Goal: Contribute content: Contribute content

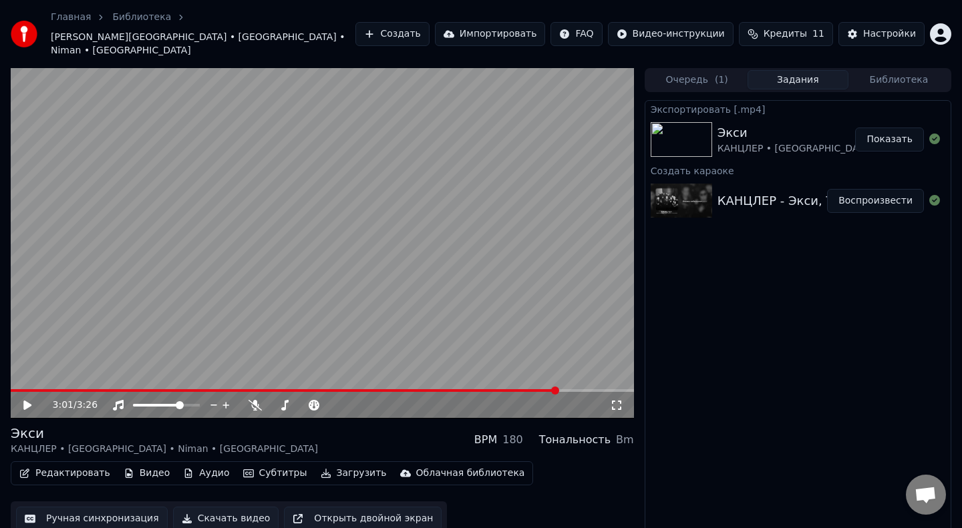
click at [25, 401] on icon at bounding box center [27, 405] width 8 height 9
click at [14, 389] on span at bounding box center [292, 390] width 562 height 3
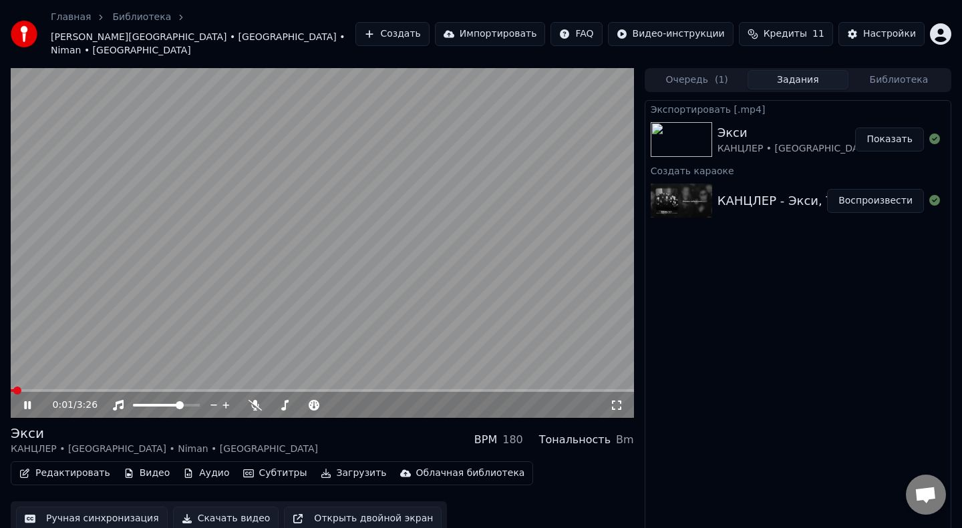
click at [11, 389] on span at bounding box center [12, 390] width 3 height 3
click at [624, 399] on div "0:01 / 3:26" at bounding box center [322, 405] width 612 height 13
click at [617, 400] on icon at bounding box center [616, 405] width 13 height 11
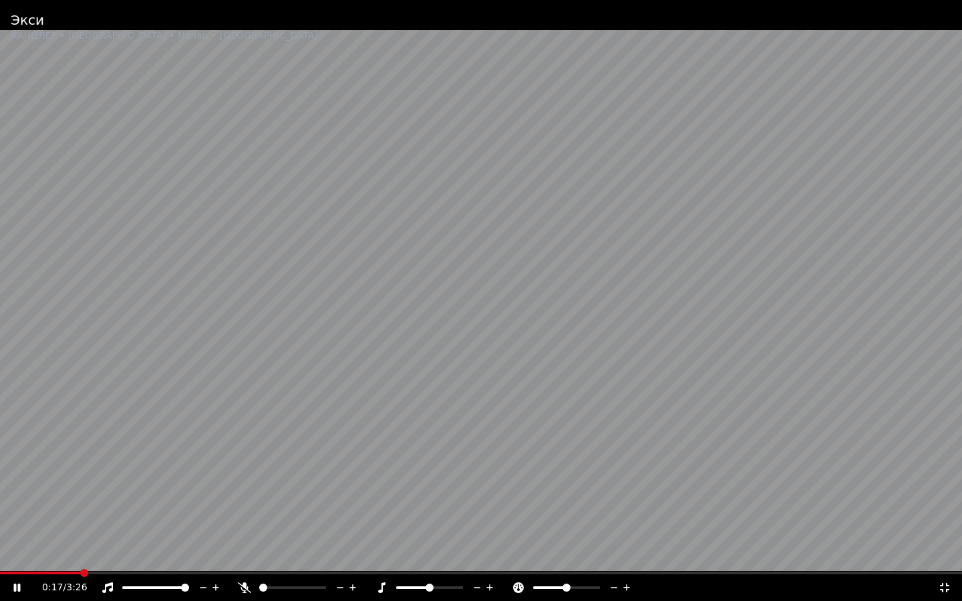
click at [189, 528] on span at bounding box center [185, 588] width 8 height 8
click at [399, 318] on video at bounding box center [481, 300] width 962 height 601
click at [5, 528] on span at bounding box center [2, 573] width 5 height 3
click at [19, 528] on icon at bounding box center [26, 587] width 31 height 11
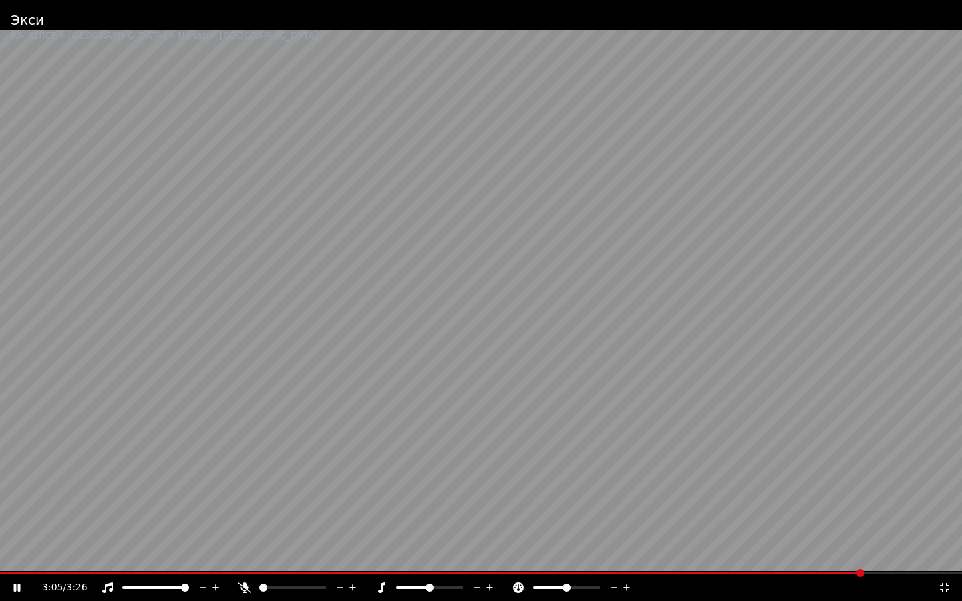
click at [9, 528] on span at bounding box center [431, 573] width 863 height 3
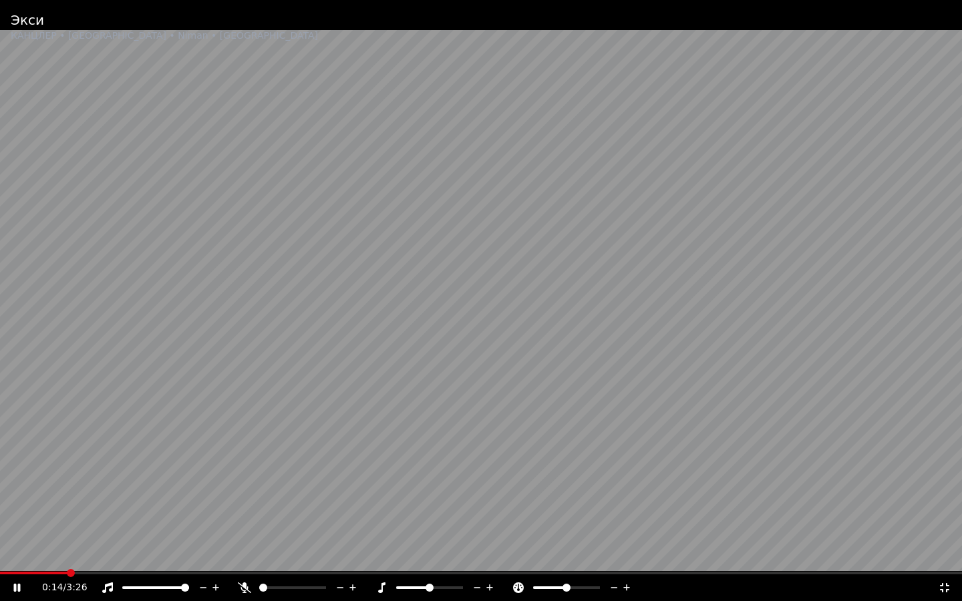
click at [11, 528] on video at bounding box center [481, 300] width 962 height 601
click at [9, 528] on video at bounding box center [481, 300] width 962 height 601
click at [8, 528] on span at bounding box center [35, 573] width 71 height 3
click at [9, 528] on video at bounding box center [481, 300] width 962 height 601
click at [7, 528] on span at bounding box center [46, 573] width 92 height 3
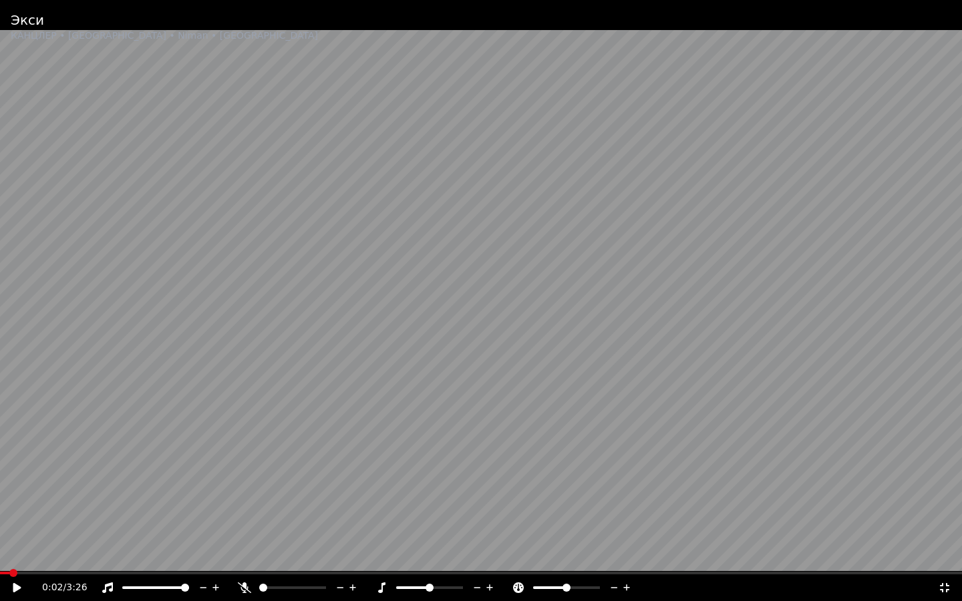
click at [243, 478] on video at bounding box center [481, 300] width 962 height 601
click at [12, 528] on video at bounding box center [481, 300] width 962 height 601
click at [9, 528] on span at bounding box center [65, 573] width 130 height 3
click at [13, 528] on icon at bounding box center [26, 587] width 31 height 11
click at [290, 497] on video at bounding box center [481, 300] width 962 height 601
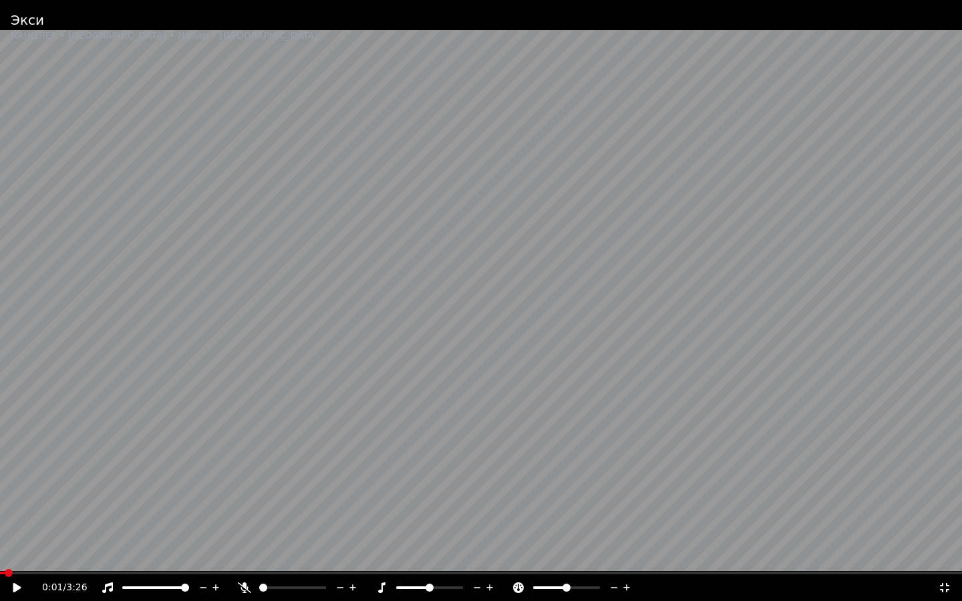
click at [5, 528] on span at bounding box center [2, 573] width 5 height 3
click at [22, 528] on icon at bounding box center [26, 587] width 31 height 11
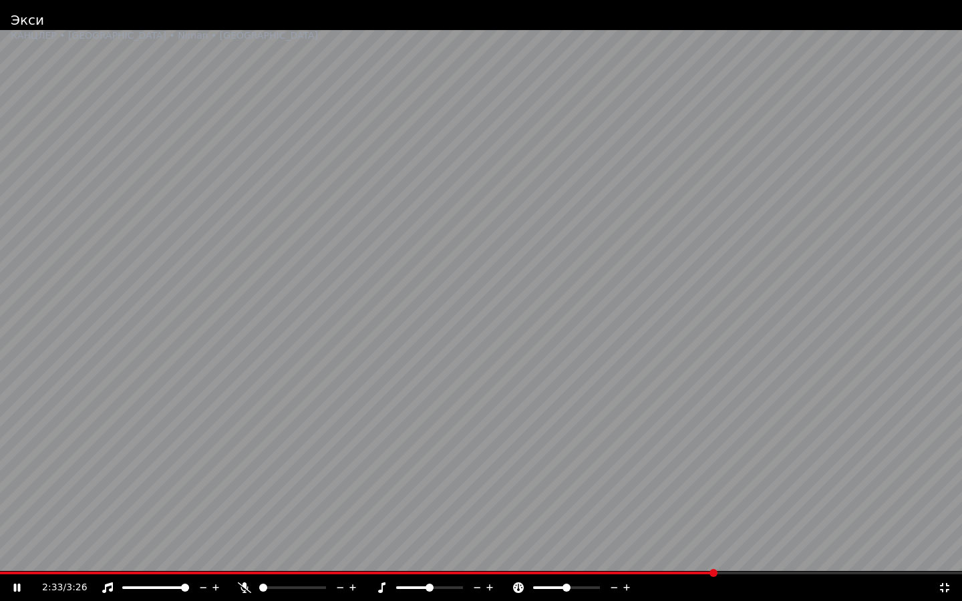
click at [355, 528] on span at bounding box center [357, 573] width 715 height 3
click at [430, 528] on span at bounding box center [481, 573] width 962 height 3
click at [315, 528] on span at bounding box center [230, 573] width 461 height 3
click at [142, 363] on video at bounding box center [481, 300] width 962 height 601
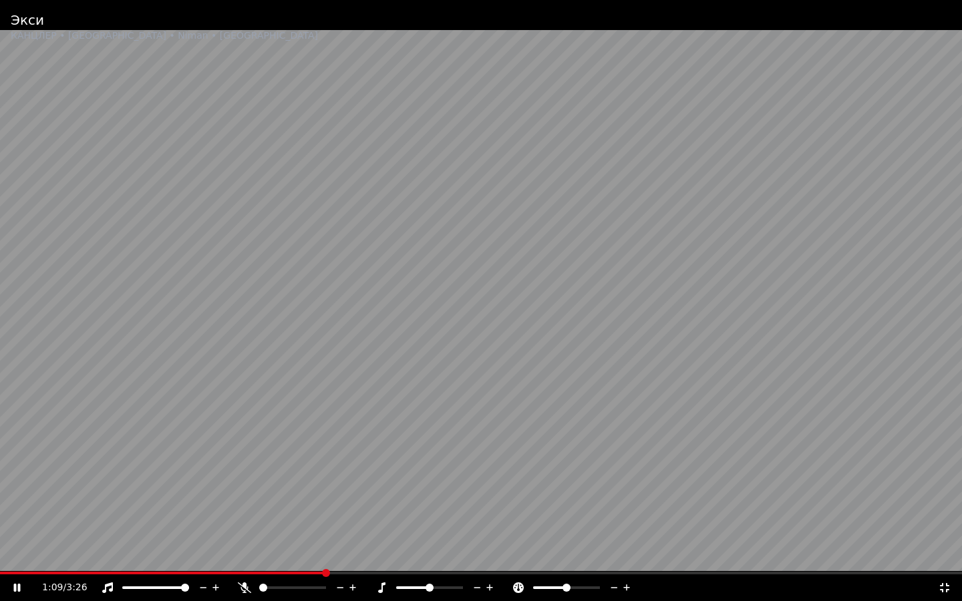
click at [258, 528] on video at bounding box center [481, 300] width 962 height 601
click at [240, 528] on video at bounding box center [481, 300] width 962 height 601
click at [240, 528] on span at bounding box center [164, 573] width 329 height 3
click at [67, 387] on video at bounding box center [481, 300] width 962 height 601
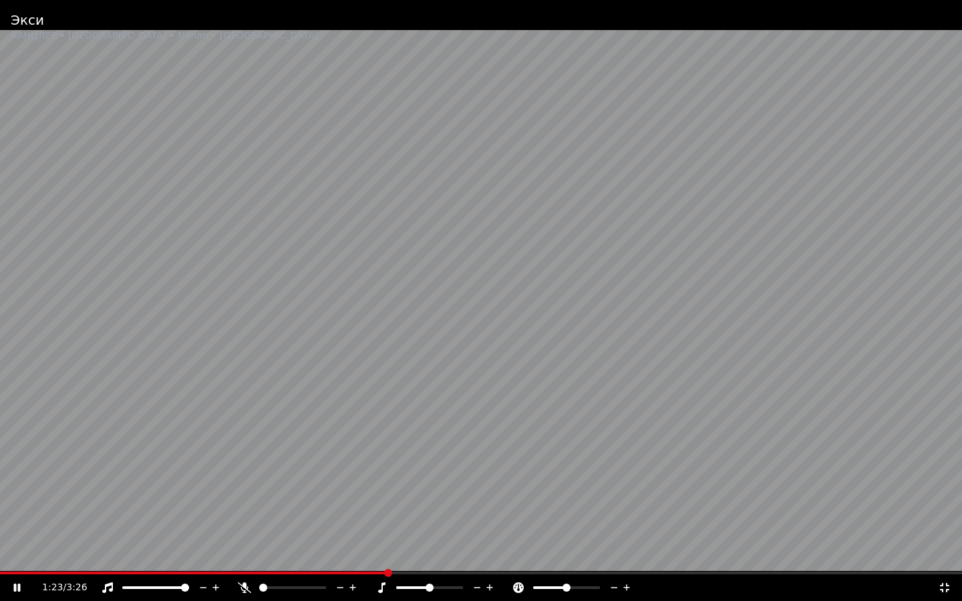
click at [338, 528] on video at bounding box center [481, 300] width 962 height 601
click at [334, 528] on span at bounding box center [167, 573] width 335 height 3
click at [209, 447] on video at bounding box center [481, 300] width 962 height 601
click at [587, 528] on span at bounding box center [293, 573] width 587 height 3
click at [650, 528] on span at bounding box center [481, 573] width 962 height 3
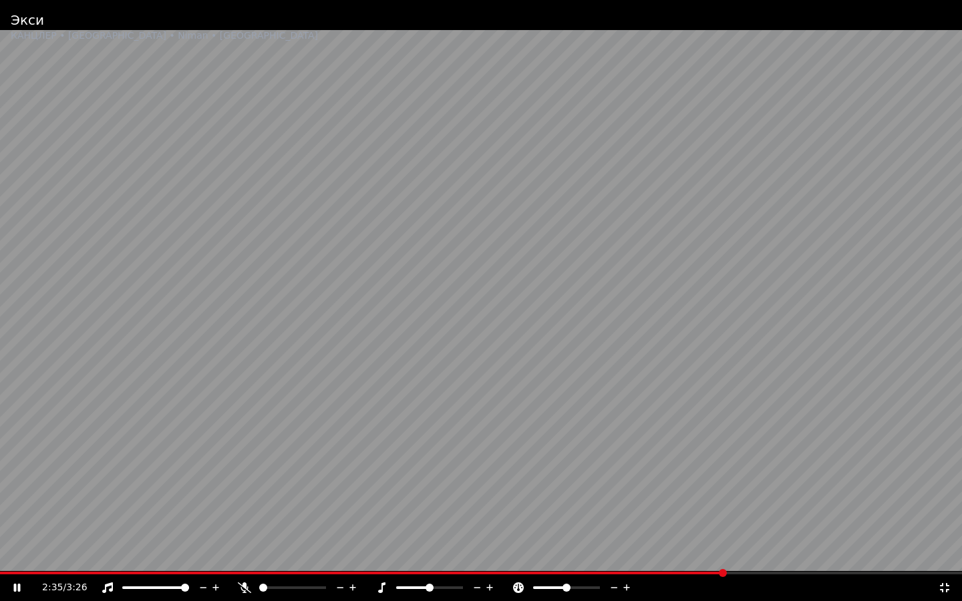
click at [668, 528] on div "2:35 / 3:26" at bounding box center [481, 587] width 962 height 27
click at [666, 528] on span at bounding box center [333, 573] width 666 height 3
click at [658, 528] on video at bounding box center [481, 300] width 962 height 601
click at [648, 528] on video at bounding box center [481, 300] width 962 height 601
click at [644, 528] on span at bounding box center [323, 573] width 647 height 3
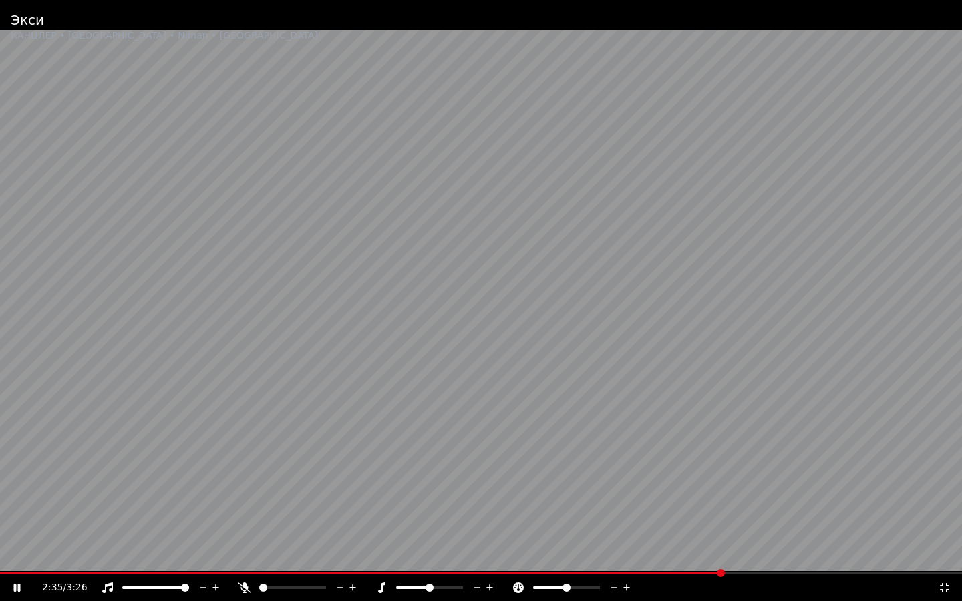
click at [672, 528] on span at bounding box center [361, 573] width 723 height 3
click at [648, 528] on span at bounding box center [341, 573] width 682 height 3
click at [671, 528] on span at bounding box center [354, 573] width 709 height 3
click at [661, 528] on span at bounding box center [342, 573] width 685 height 3
click at [661, 528] on span at bounding box center [330, 573] width 661 height 3
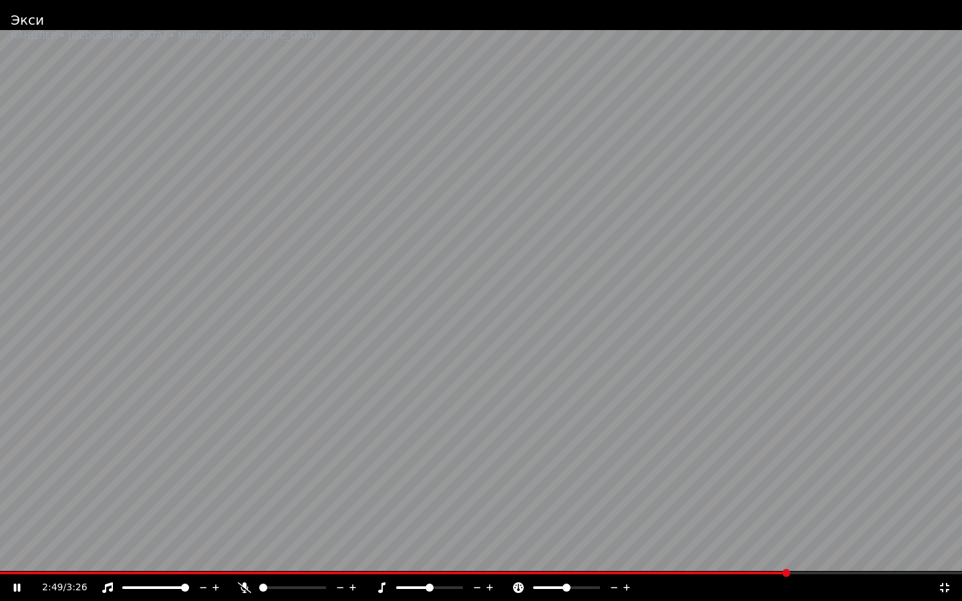
click at [730, 528] on span at bounding box center [394, 573] width 789 height 3
click at [24, 528] on span at bounding box center [441, 573] width 883 height 3
click at [683, 528] on span at bounding box center [342, 573] width 685 height 3
click at [294, 528] on span at bounding box center [436, 573] width 873 height 3
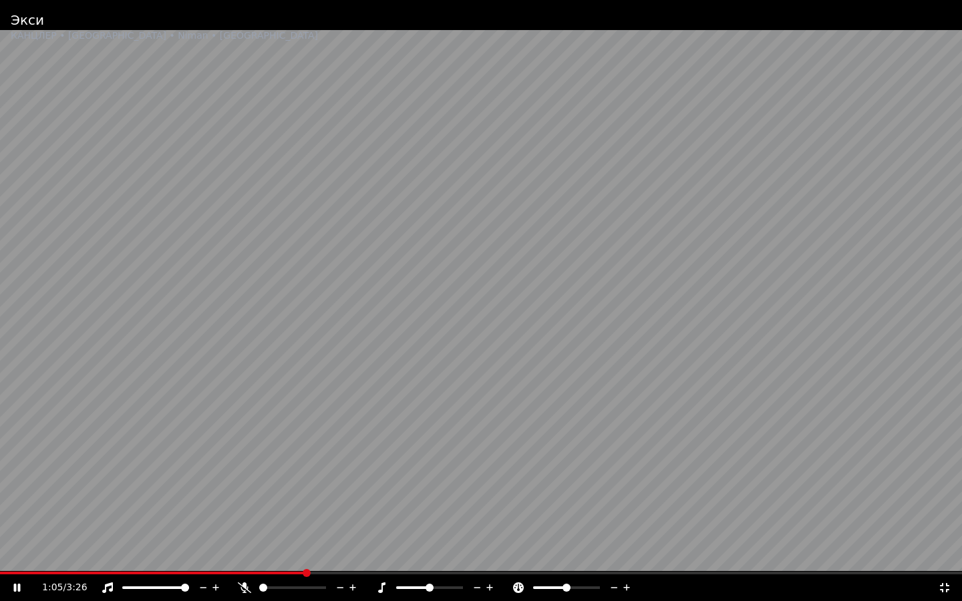
click at [129, 528] on span at bounding box center [152, 573] width 305 height 3
click at [19, 528] on span at bounding box center [9, 573] width 19 height 3
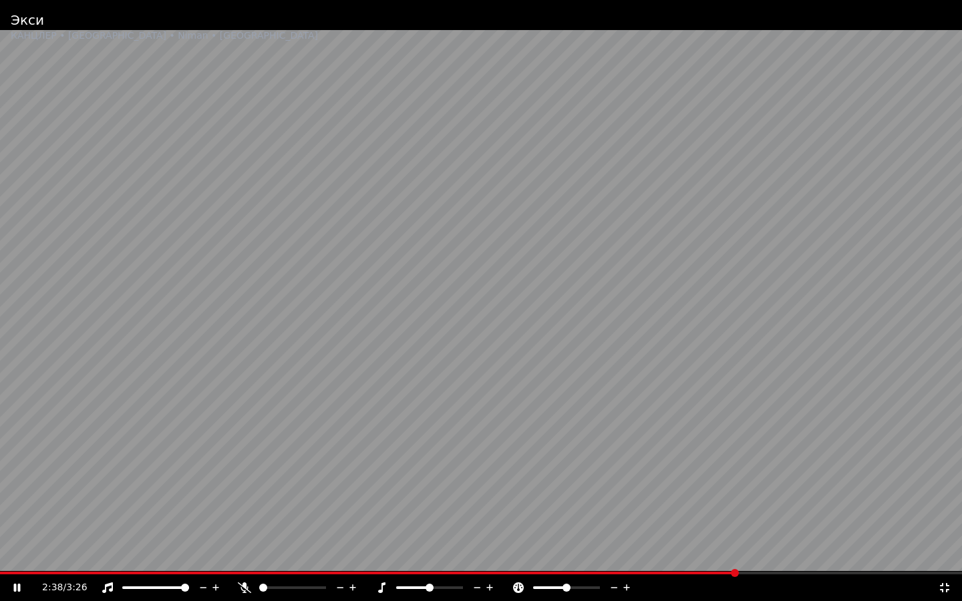
click at [299, 425] on video at bounding box center [481, 300] width 962 height 601
click at [763, 528] on video at bounding box center [481, 300] width 962 height 601
click at [685, 528] on video at bounding box center [481, 300] width 962 height 601
click at [687, 528] on div "2:56 / 3:26" at bounding box center [481, 587] width 962 height 27
click at [762, 528] on span at bounding box center [382, 573] width 764 height 3
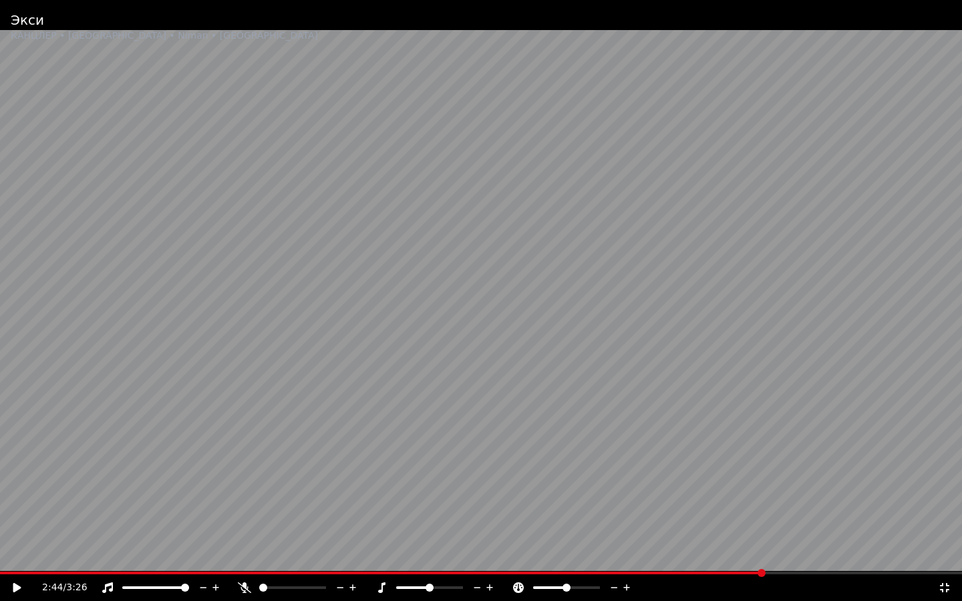
click at [546, 302] on video at bounding box center [481, 300] width 962 height 601
click at [759, 528] on span at bounding box center [445, 573] width 890 height 3
click at [731, 528] on span at bounding box center [424, 573] width 849 height 3
click at [946, 528] on icon at bounding box center [944, 587] width 13 height 11
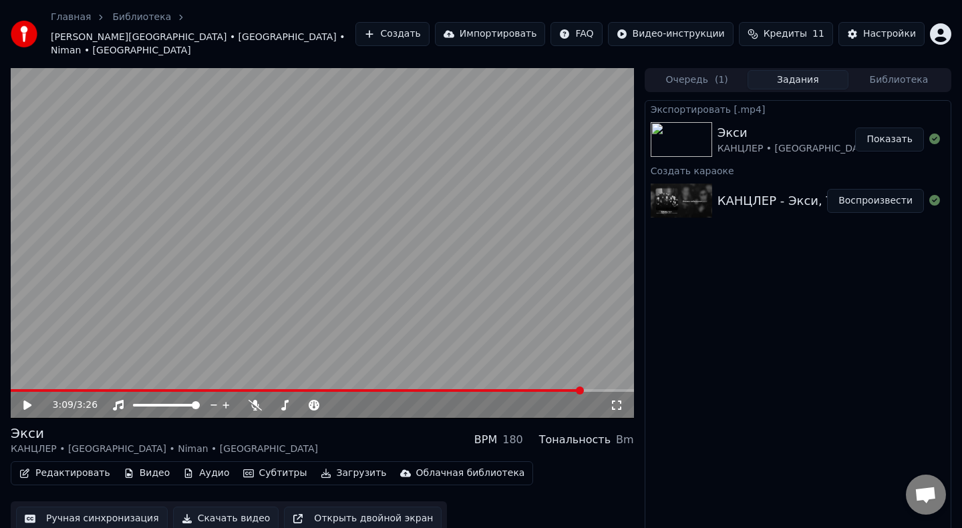
click at [337, 226] on video at bounding box center [322, 243] width 623 height 351
click at [28, 400] on icon at bounding box center [36, 405] width 31 height 11
click at [415, 33] on button "Создать" at bounding box center [391, 34] width 73 height 24
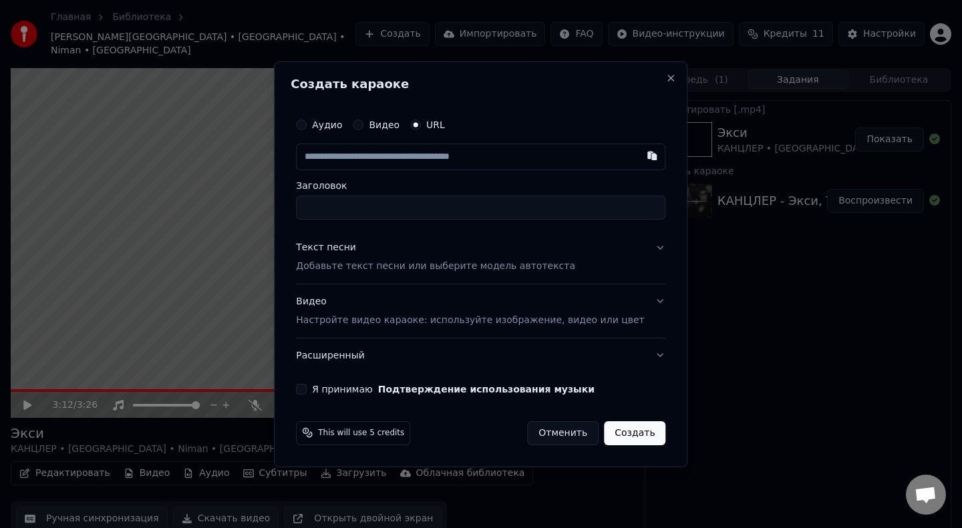
type input "**********"
click at [381, 268] on p "Добавьте текст песни или выберите модель автотекста" at bounding box center [435, 266] width 279 height 13
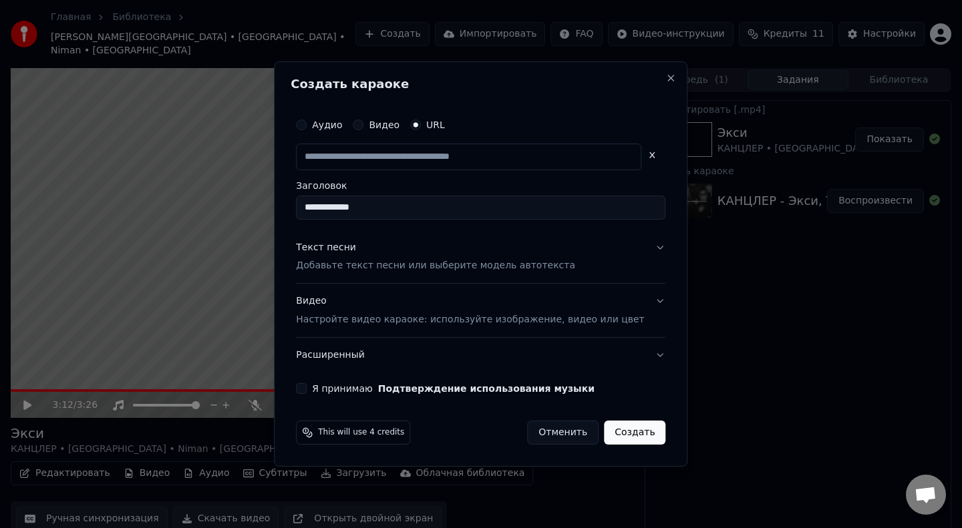
type input "**********"
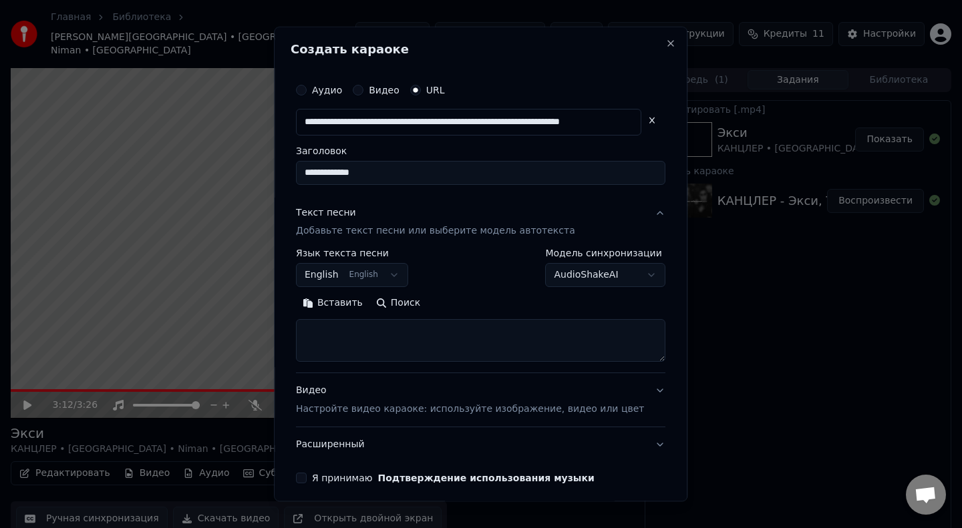
click at [366, 334] on textarea at bounding box center [480, 341] width 369 height 43
paste textarea "**********"
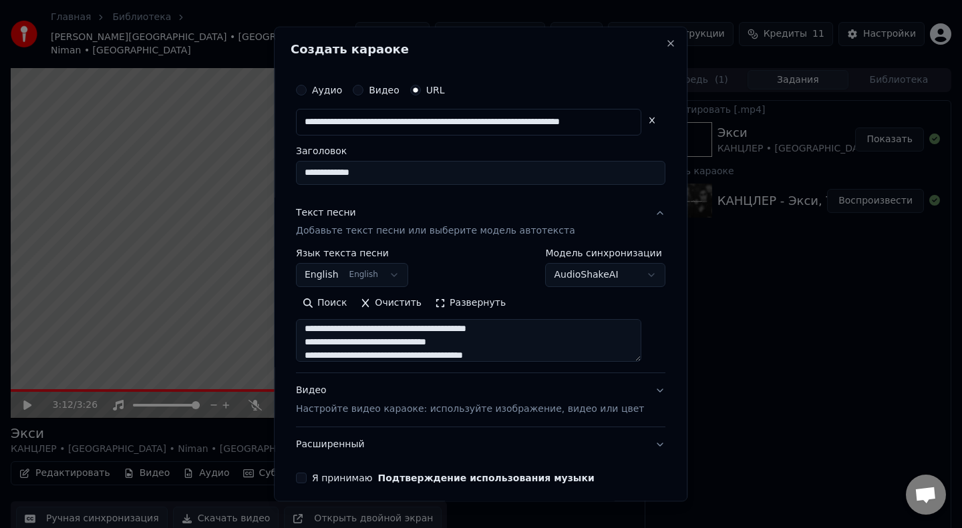
scroll to position [55, 0]
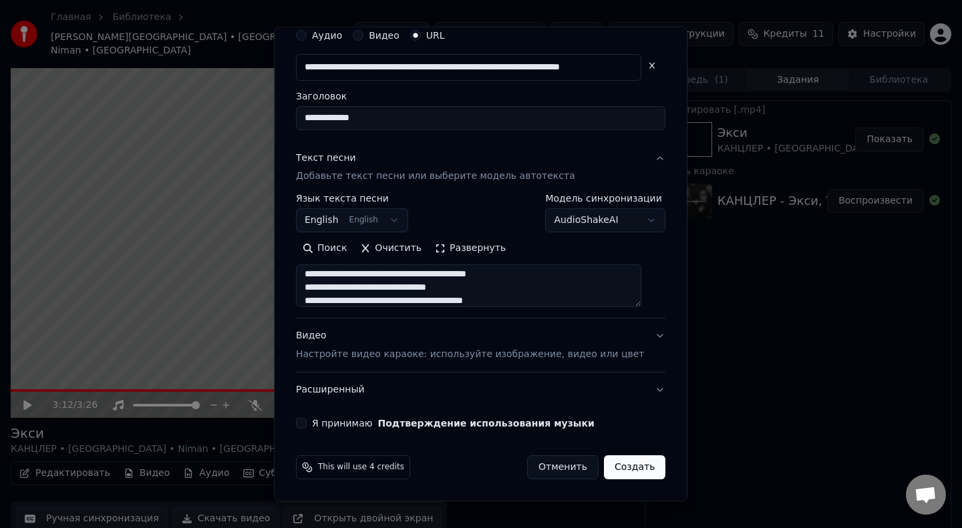
type textarea "**********"
click at [307, 426] on button "Я принимаю Подтверждение использования музыки" at bounding box center [301, 423] width 11 height 11
click at [387, 219] on body "**********" at bounding box center [481, 264] width 962 height 528
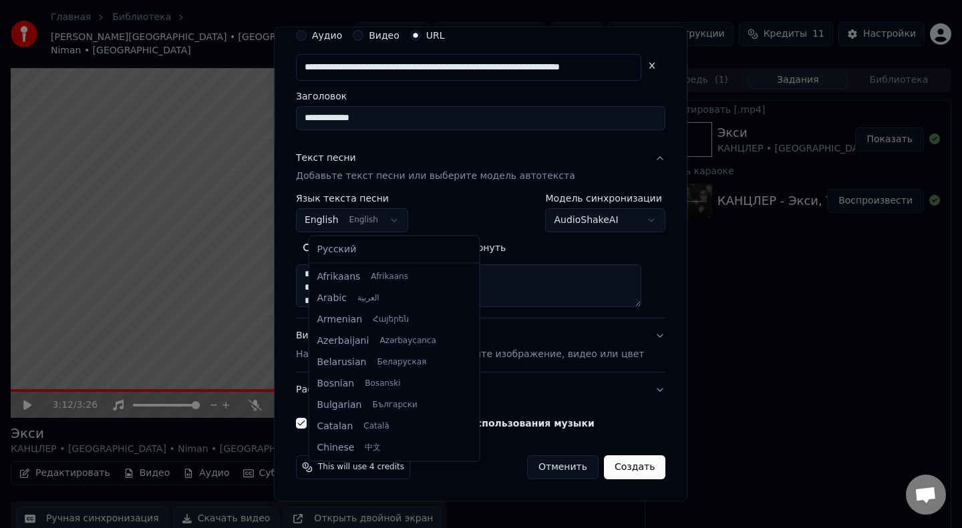
scroll to position [107, 0]
select select "**"
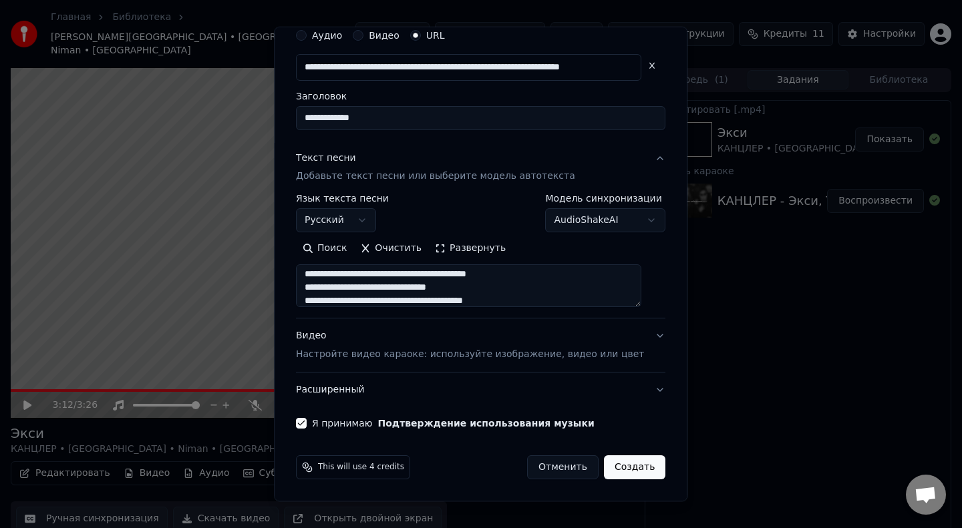
click at [622, 467] on button "Создать" at bounding box center [634, 467] width 61 height 24
select select
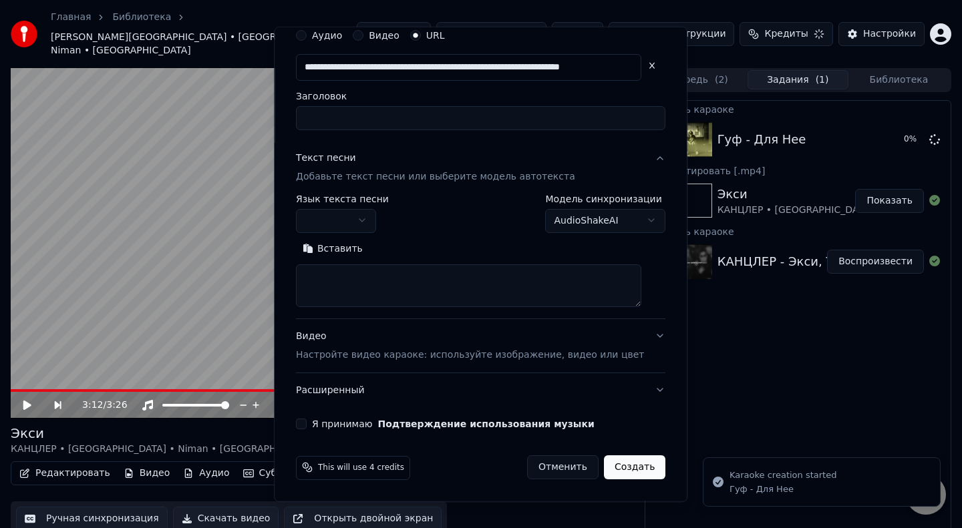
scroll to position [0, 0]
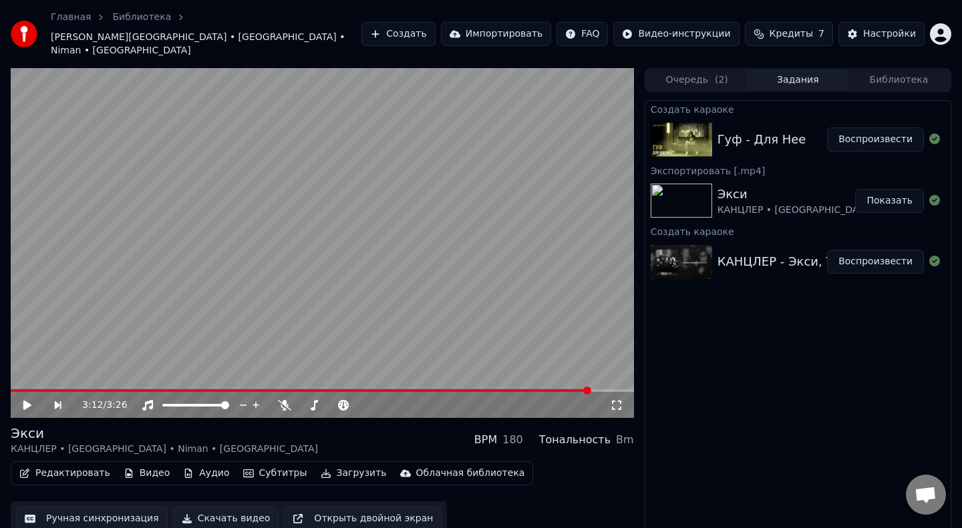
click at [887, 128] on button "Воспроизвести" at bounding box center [875, 140] width 97 height 24
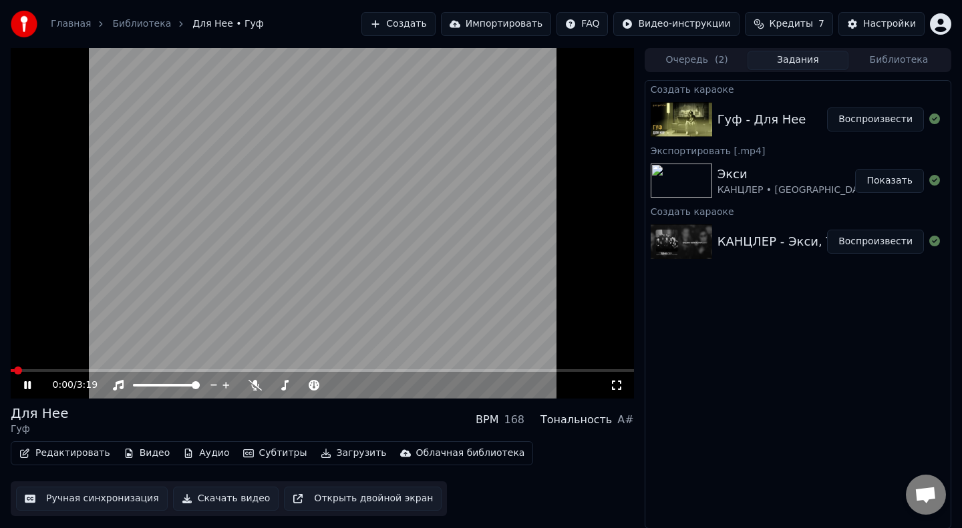
click at [618, 383] on icon at bounding box center [616, 385] width 13 height 11
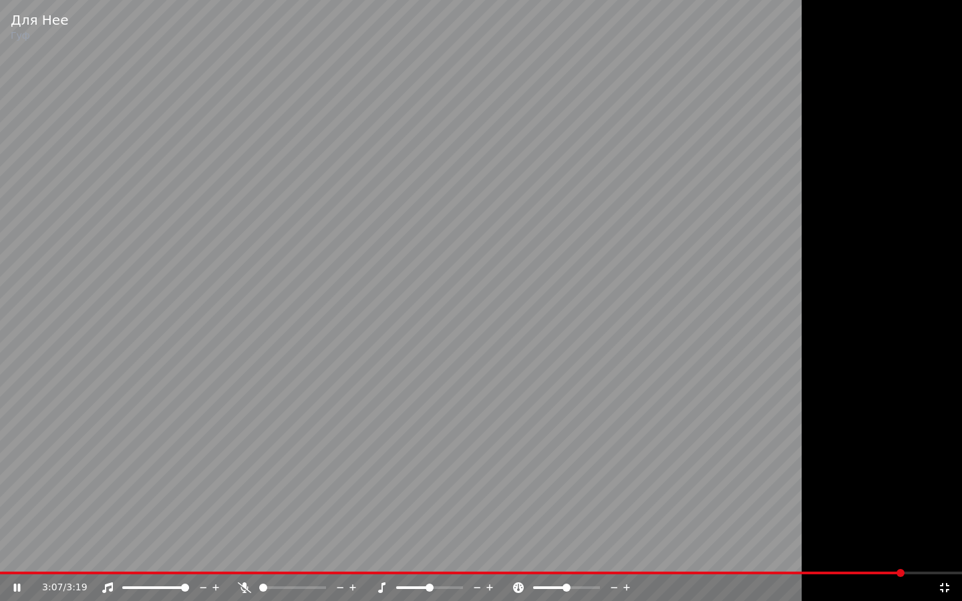
click at [25, 528] on span at bounding box center [452, 573] width 904 height 3
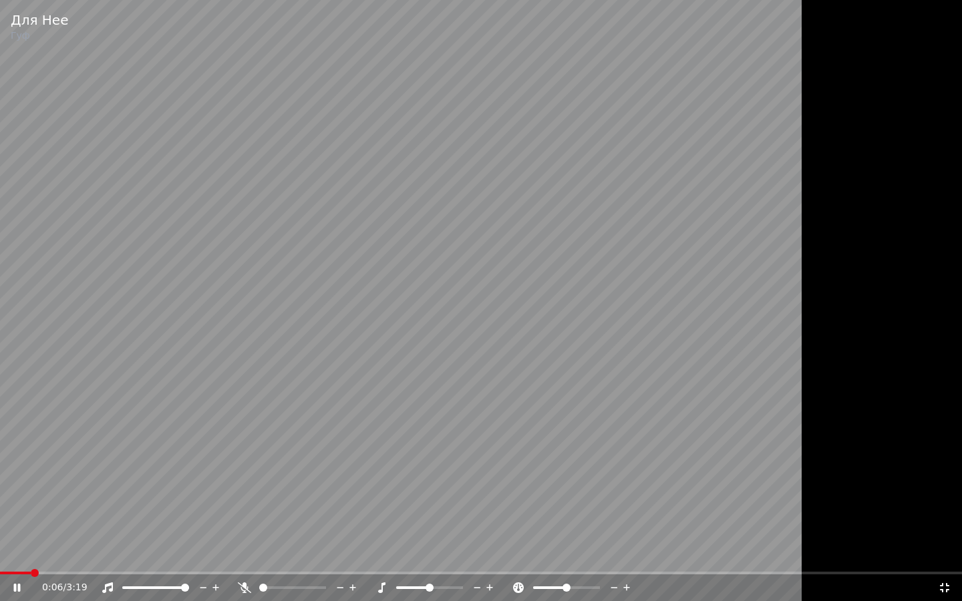
click at [944, 528] on icon at bounding box center [944, 587] width 13 height 11
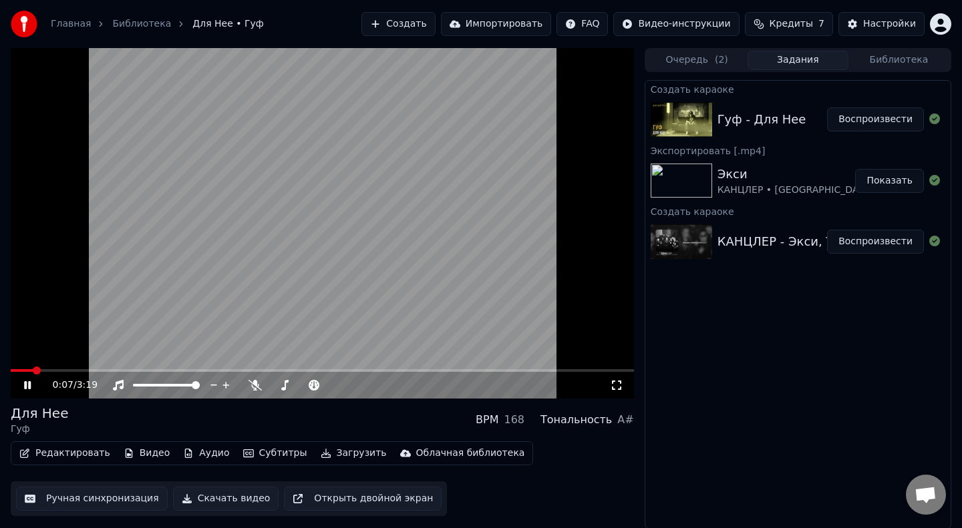
click at [438, 212] on video at bounding box center [322, 223] width 623 height 351
click at [421, 26] on button "Создать" at bounding box center [397, 24] width 73 height 24
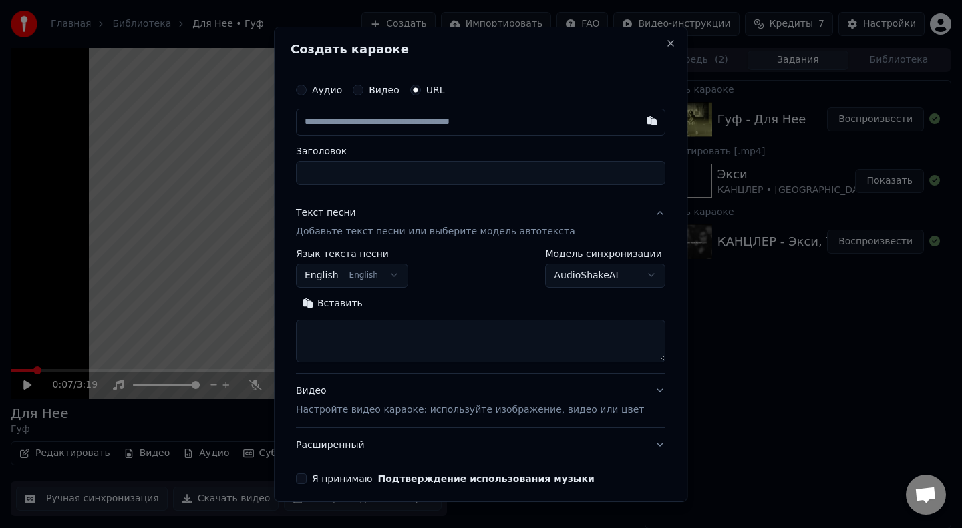
click at [365, 178] on input "Заголовок" at bounding box center [480, 173] width 369 height 24
click at [357, 335] on textarea at bounding box center [480, 341] width 369 height 43
paste textarea "**********"
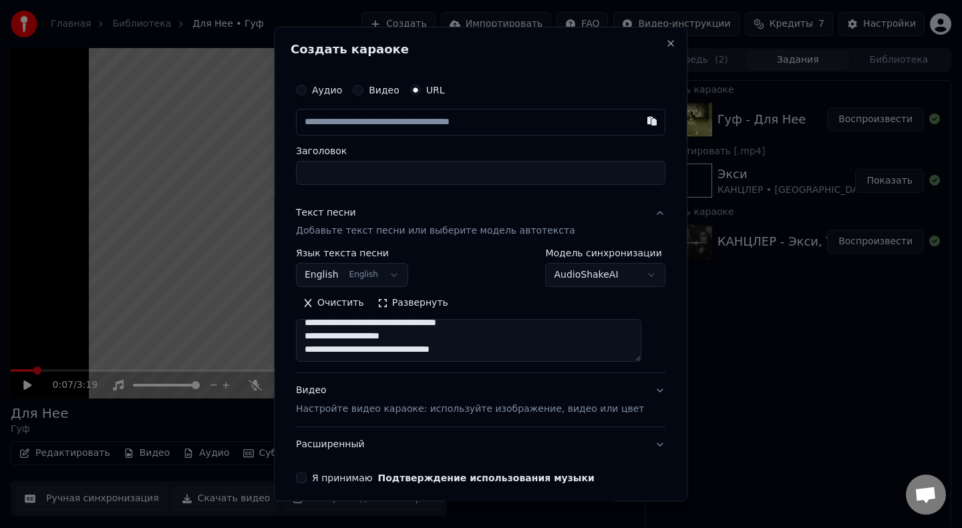
type textarea "**********"
click at [384, 274] on body "Главная Библиотека Для Нее • Гуф Создать Импортировать FAQ Видео-инструкции Кре…" at bounding box center [481, 264] width 962 height 528
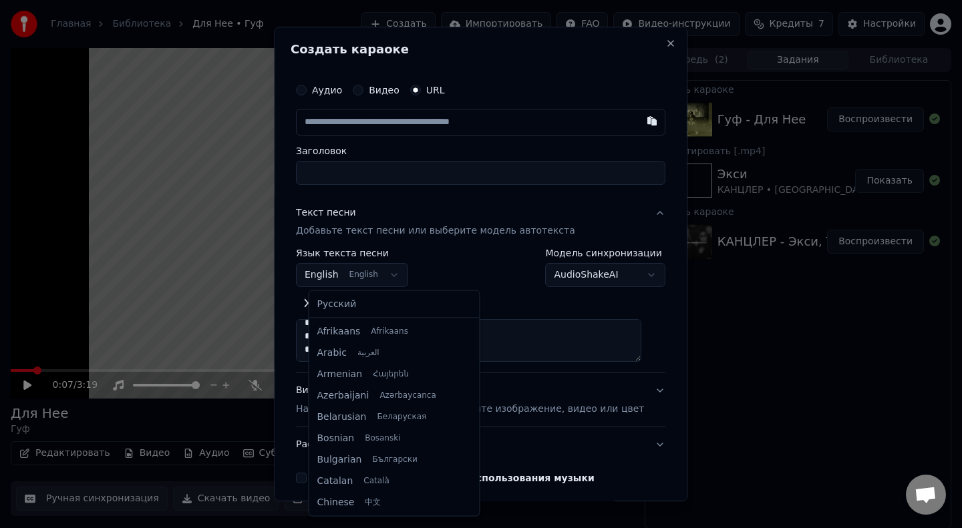
scroll to position [107, 0]
select select "**"
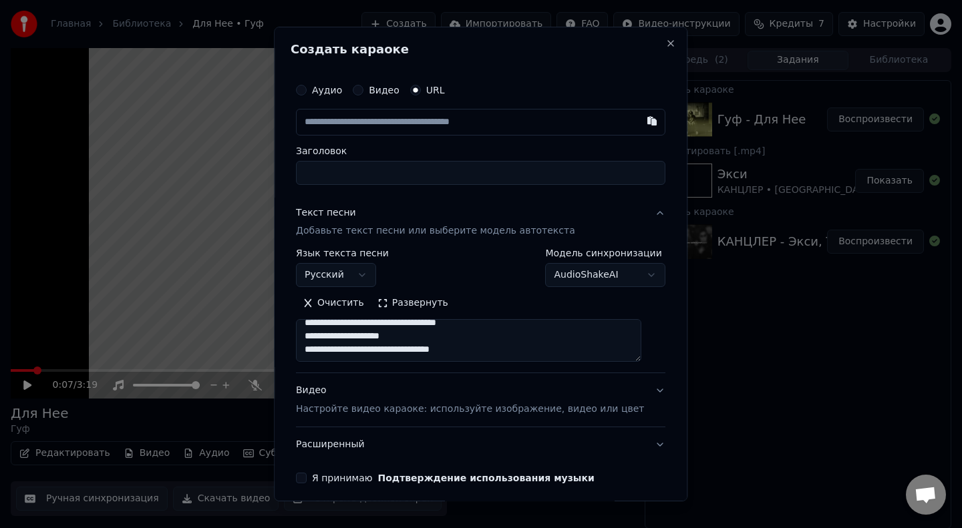
click at [371, 129] on input "text" at bounding box center [480, 122] width 369 height 27
paste input "**********"
type input "**********"
click at [389, 173] on input "**********" at bounding box center [480, 173] width 369 height 24
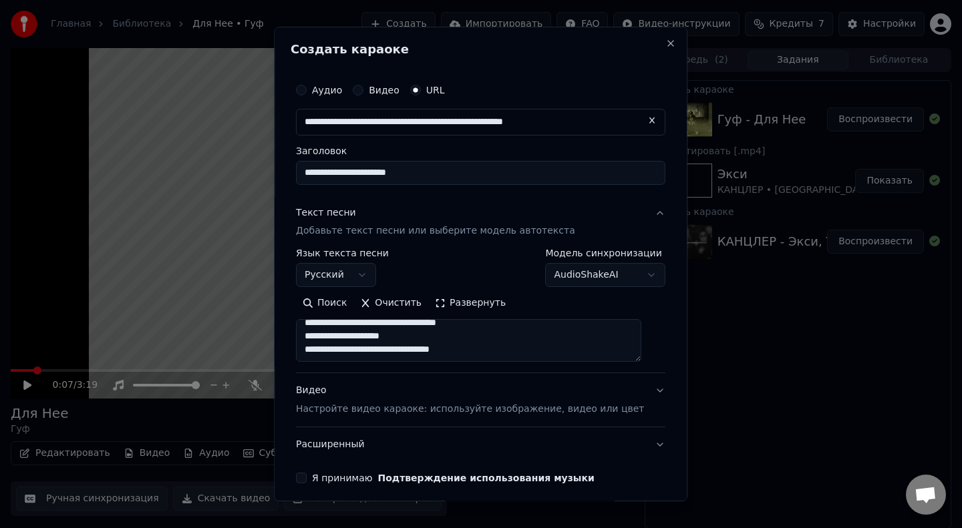
click at [307, 478] on button "Я принимаю Подтверждение использования музыки" at bounding box center [301, 478] width 11 height 11
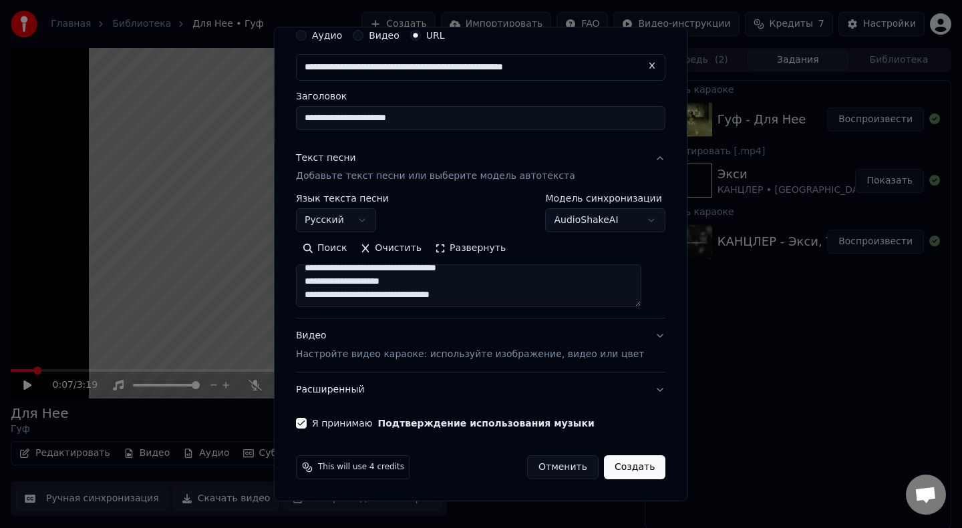
click at [621, 463] on button "Создать" at bounding box center [634, 467] width 61 height 24
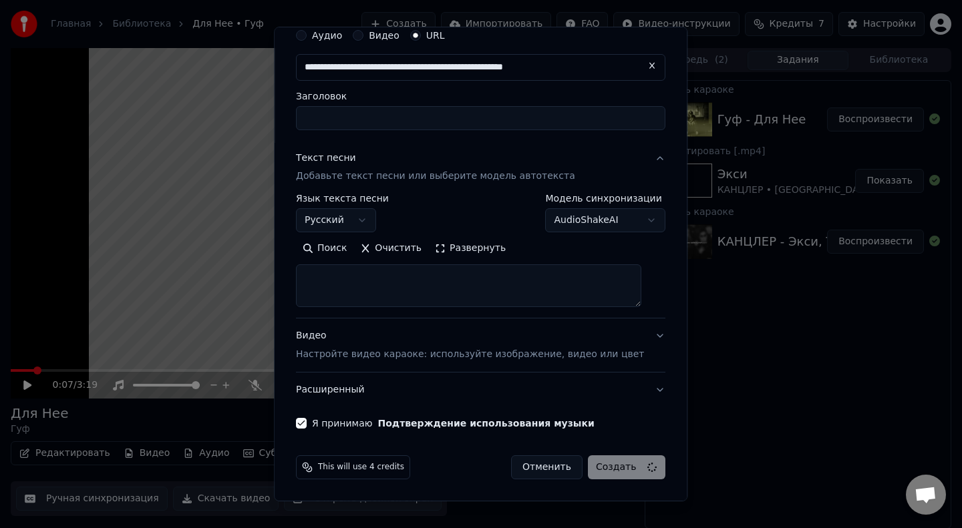
select select
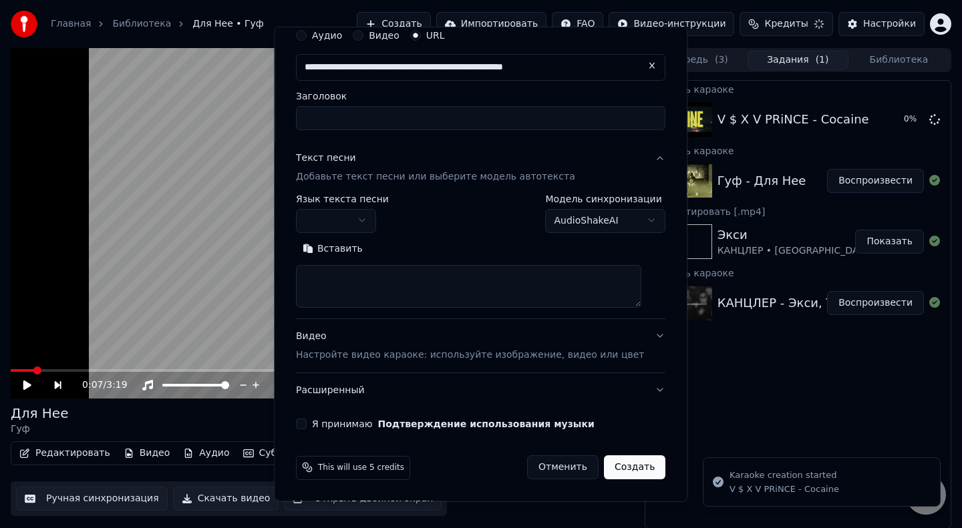
scroll to position [0, 0]
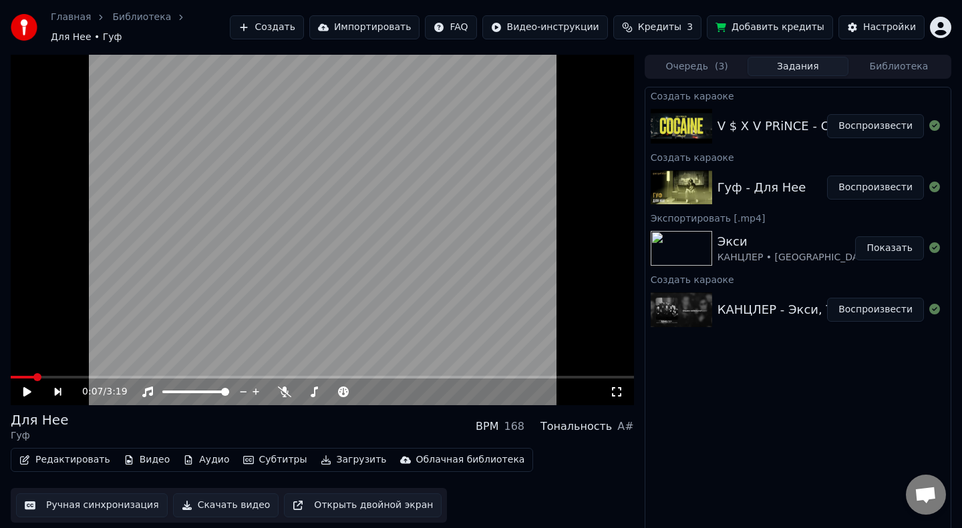
click at [872, 120] on button "Воспроизвести" at bounding box center [875, 126] width 97 height 24
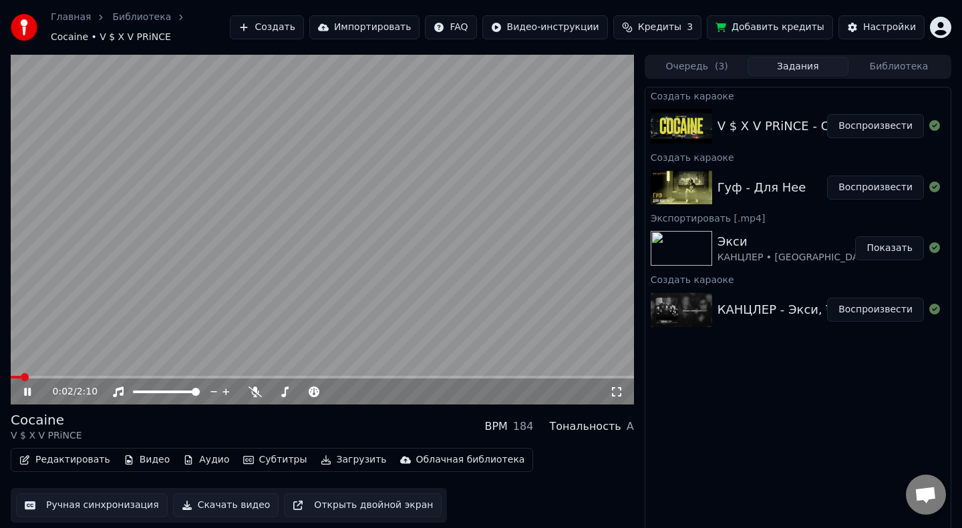
click at [618, 397] on div "0:02 / 2:10" at bounding box center [322, 391] width 612 height 13
click at [616, 394] on icon at bounding box center [616, 392] width 13 height 11
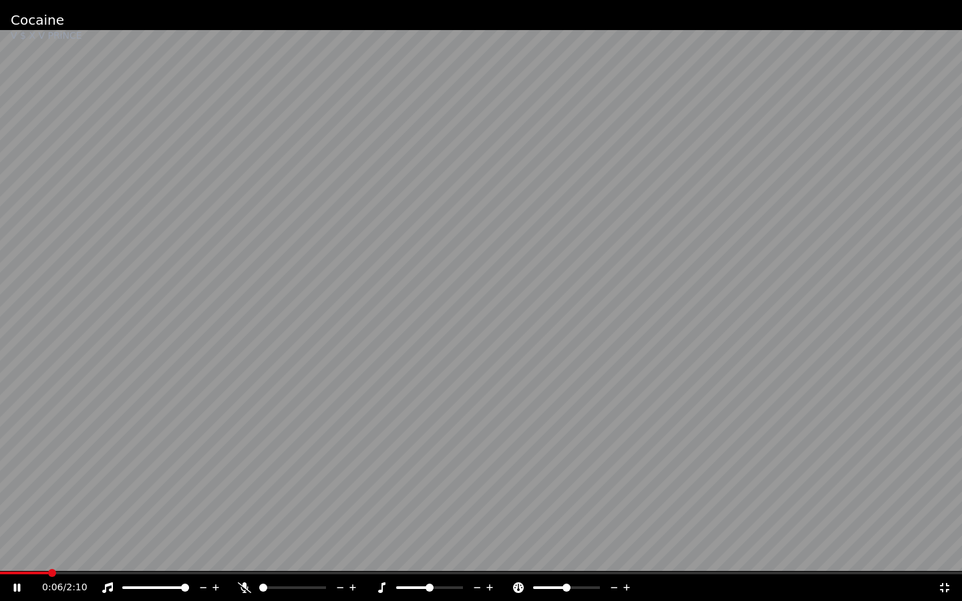
click at [92, 339] on video at bounding box center [481, 300] width 962 height 601
click at [180, 413] on video at bounding box center [481, 300] width 962 height 601
click at [449, 312] on video at bounding box center [481, 300] width 962 height 601
click at [19, 528] on span at bounding box center [11, 573] width 22 height 3
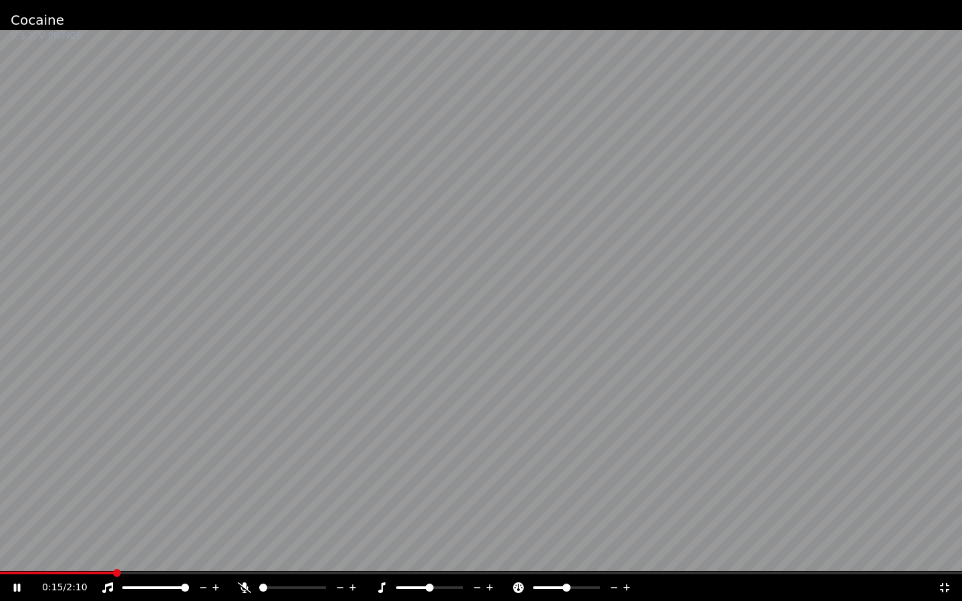
click at [344, 291] on video at bounding box center [481, 300] width 962 height 601
click at [932, 528] on div "0:15 / 2:10" at bounding box center [481, 587] width 962 height 27
click at [5, 528] on span at bounding box center [3, 573] width 7 height 3
click at [73, 375] on video at bounding box center [481, 300] width 962 height 601
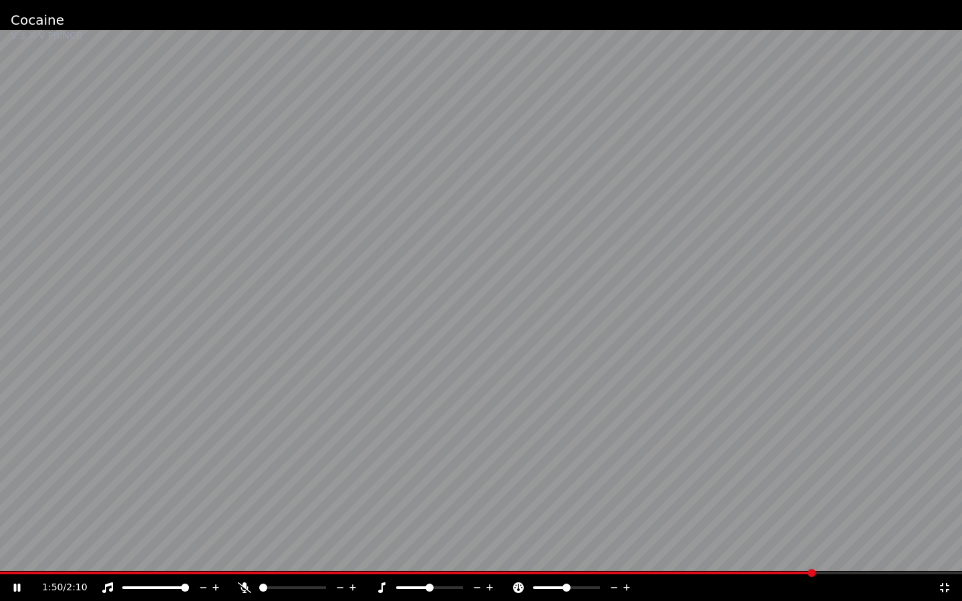
click at [11, 528] on span at bounding box center [407, 573] width 814 height 3
click at [367, 492] on video at bounding box center [481, 300] width 962 height 601
click at [948, 528] on icon at bounding box center [944, 587] width 13 height 11
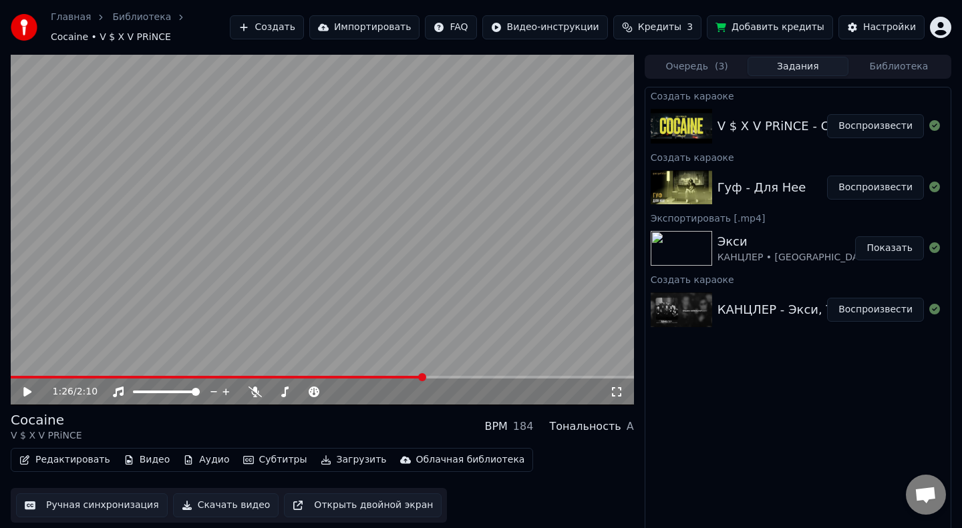
click at [21, 375] on video at bounding box center [322, 230] width 623 height 351
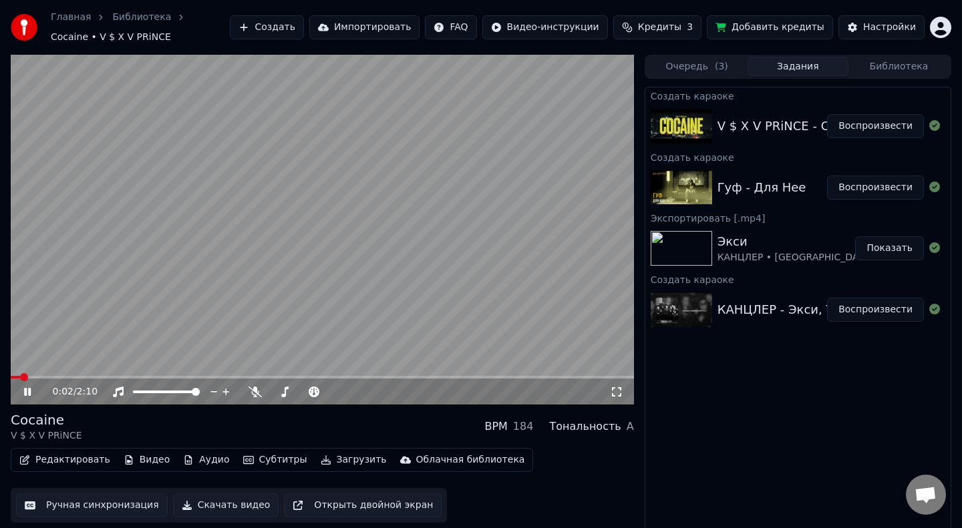
click at [19, 376] on span at bounding box center [15, 377] width 9 height 3
click at [196, 371] on video at bounding box center [322, 230] width 623 height 351
click at [190, 371] on video at bounding box center [322, 230] width 623 height 351
click at [187, 377] on span at bounding box center [124, 377] width 226 height 3
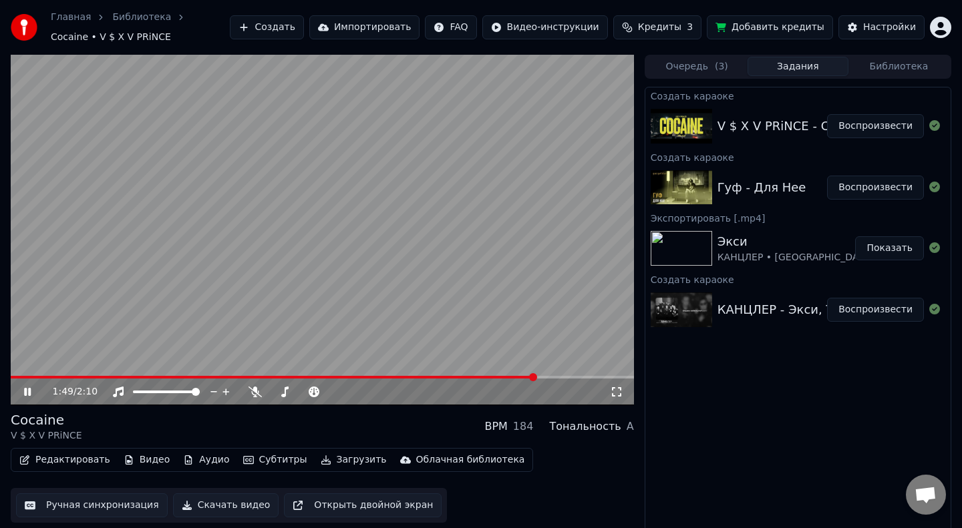
click at [17, 376] on span at bounding box center [273, 377] width 525 height 3
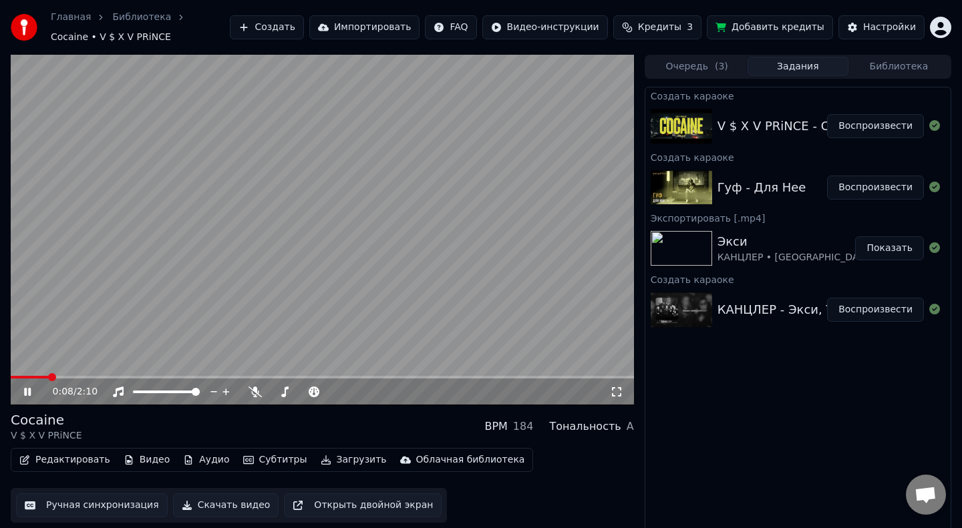
click at [47, 376] on span at bounding box center [30, 377] width 38 height 3
click at [26, 375] on video at bounding box center [322, 230] width 623 height 351
click at [18, 376] on span at bounding box center [32, 377] width 42 height 3
click at [136, 254] on video at bounding box center [322, 230] width 623 height 351
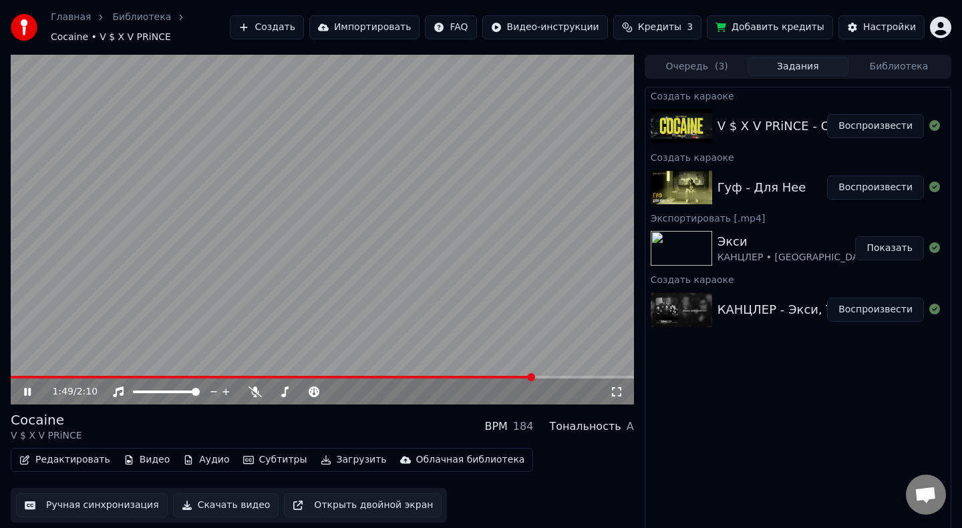
click at [29, 376] on span at bounding box center [272, 377] width 523 height 3
click at [242, 375] on video at bounding box center [322, 230] width 623 height 351
click at [254, 377] on span at bounding box center [132, 377] width 243 height 3
click at [120, 271] on video at bounding box center [322, 230] width 623 height 351
click at [257, 376] on span at bounding box center [160, 377] width 298 height 3
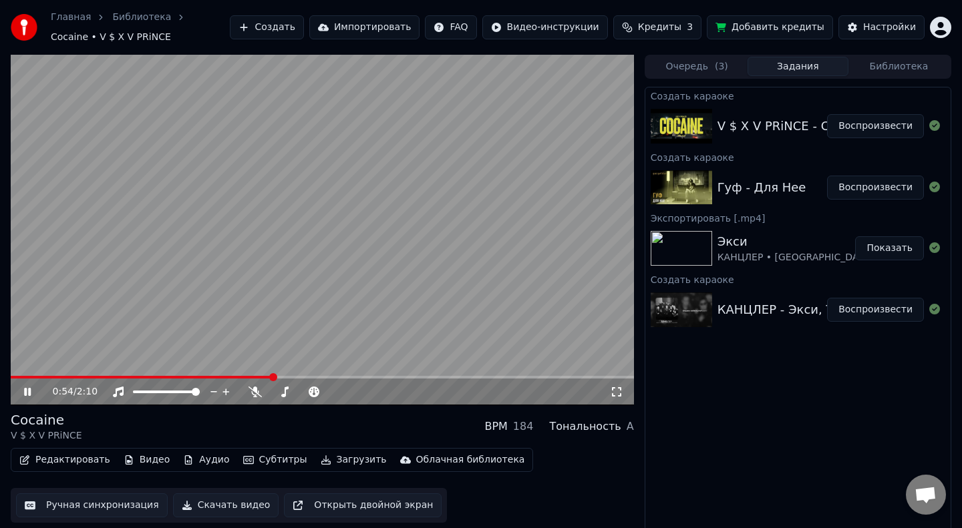
click at [378, 242] on video at bounding box center [322, 230] width 623 height 351
click at [249, 376] on span at bounding box center [130, 377] width 238 height 3
click at [288, 303] on video at bounding box center [322, 230] width 623 height 351
click at [254, 373] on div "Голос певца [PERSON_NAME] певца" at bounding box center [257, 370] width 68 height 19
click at [269, 372] on video at bounding box center [322, 230] width 623 height 351
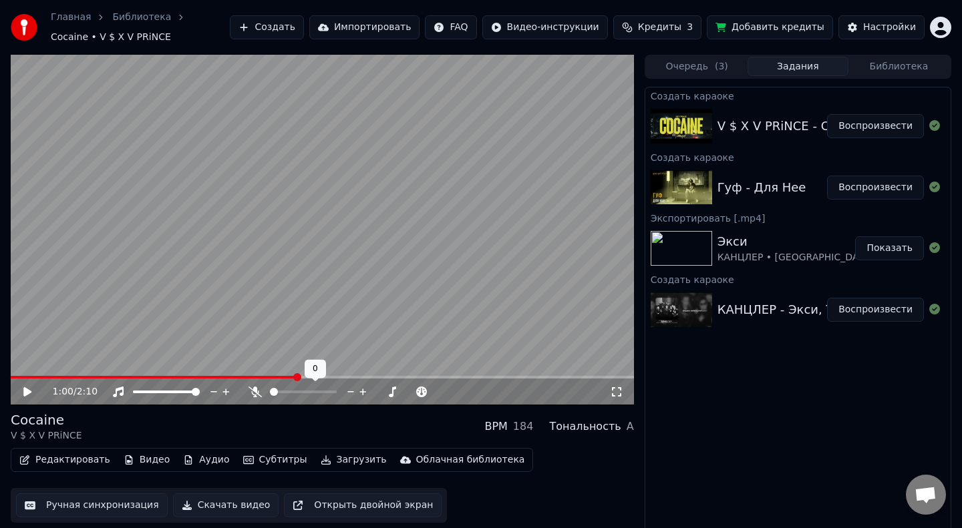
click at [262, 375] on video at bounding box center [322, 230] width 623 height 351
click at [264, 376] on span at bounding box center [137, 377] width 253 height 3
click at [135, 316] on video at bounding box center [322, 230] width 623 height 351
click at [239, 375] on video at bounding box center [322, 230] width 623 height 351
click at [238, 377] on span at bounding box center [140, 377] width 258 height 3
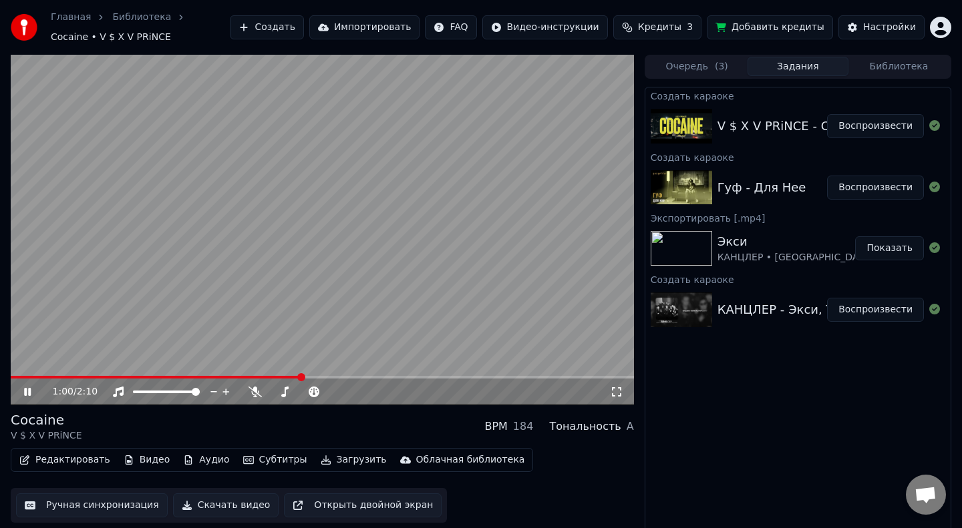
click at [260, 377] on span at bounding box center [156, 377] width 290 height 3
click at [20, 376] on span at bounding box center [279, 377] width 536 height 3
click at [15, 377] on span at bounding box center [13, 377] width 5 height 3
click at [130, 238] on video at bounding box center [322, 230] width 623 height 351
click at [199, 227] on video at bounding box center [322, 230] width 623 height 351
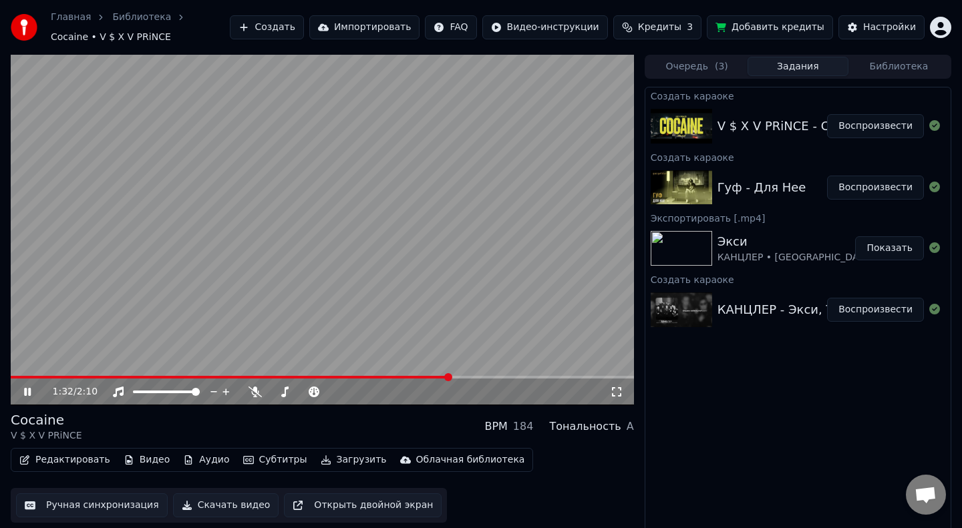
click at [27, 375] on video at bounding box center [322, 230] width 623 height 351
click at [31, 377] on span at bounding box center [231, 377] width 440 height 3
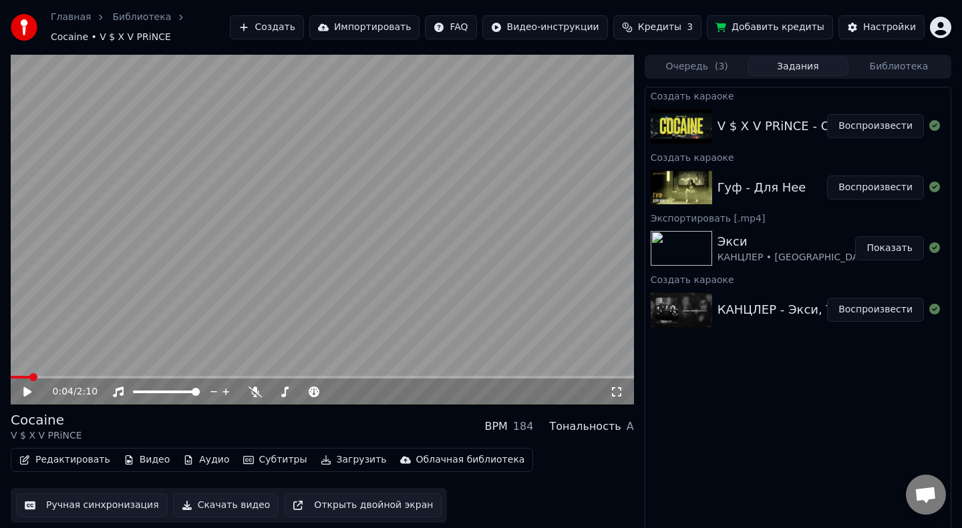
click at [21, 394] on icon at bounding box center [36, 392] width 31 height 11
click at [16, 376] on span at bounding box center [24, 377] width 26 height 3
click at [35, 377] on span at bounding box center [181, 377] width 341 height 3
click at [18, 376] on span at bounding box center [28, 377] width 35 height 3
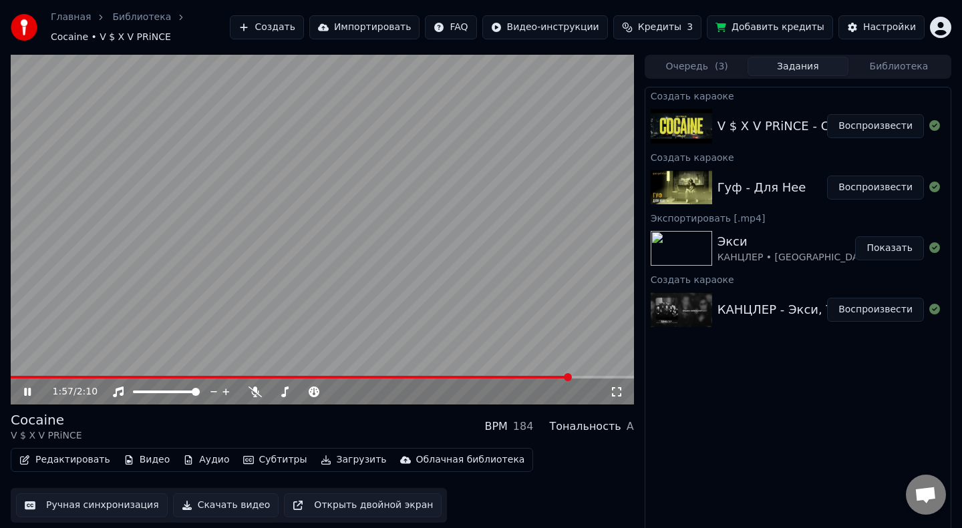
click at [16, 376] on span at bounding box center [291, 377] width 560 height 3
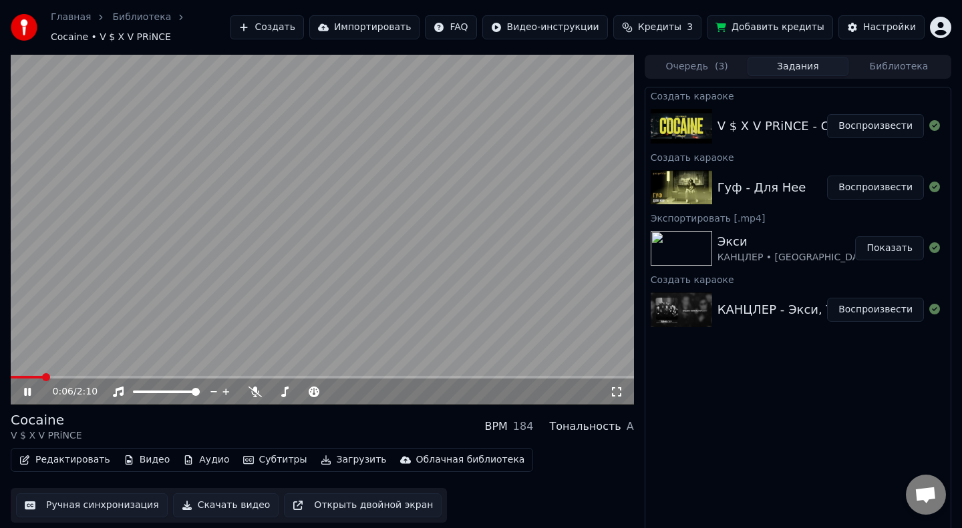
click at [202, 224] on video at bounding box center [322, 230] width 623 height 351
click at [13, 377] on span at bounding box center [13, 377] width 5 height 3
click at [26, 391] on icon at bounding box center [27, 391] width 8 height 9
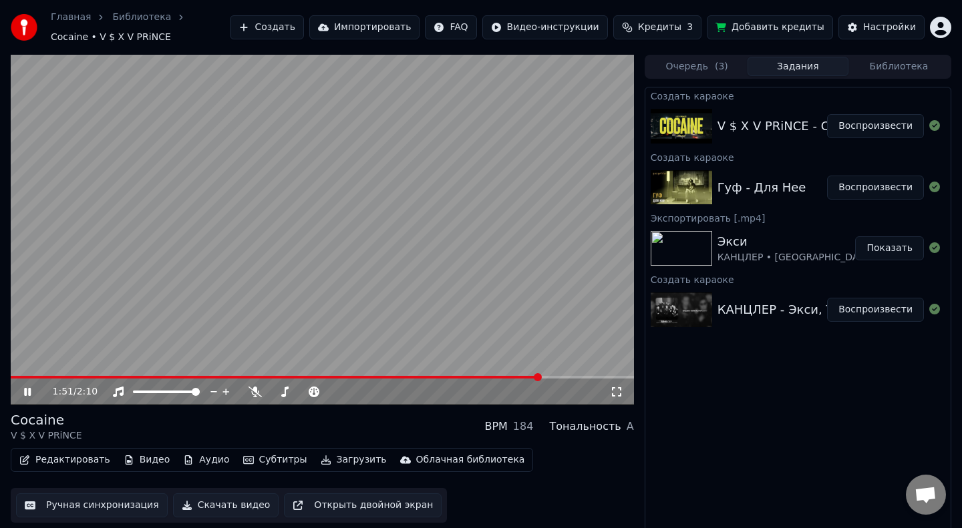
click at [23, 377] on span at bounding box center [276, 377] width 530 height 3
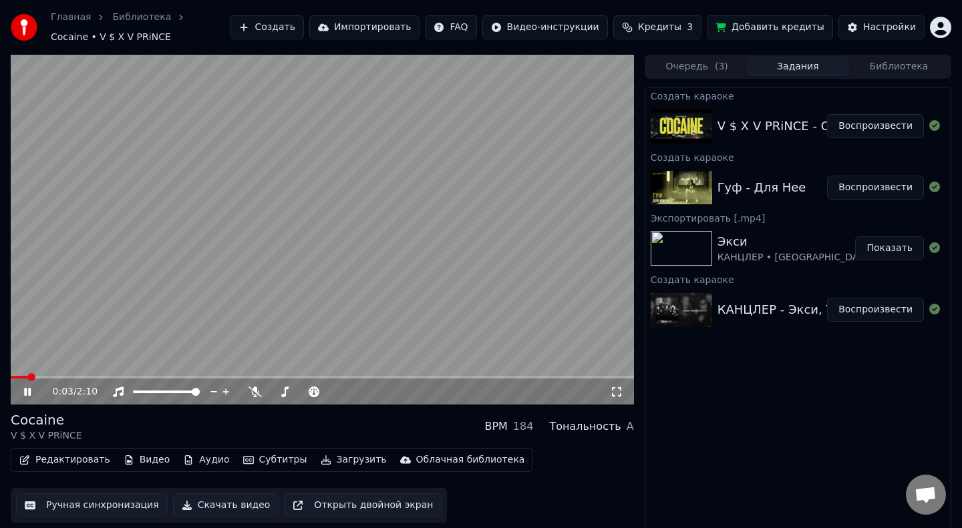
click at [17, 373] on video at bounding box center [322, 230] width 623 height 351
click at [14, 377] on span at bounding box center [20, 377] width 18 height 3
click at [57, 274] on video at bounding box center [322, 230] width 623 height 351
click at [18, 376] on span at bounding box center [15, 377] width 9 height 3
click at [16, 374] on video at bounding box center [322, 230] width 623 height 351
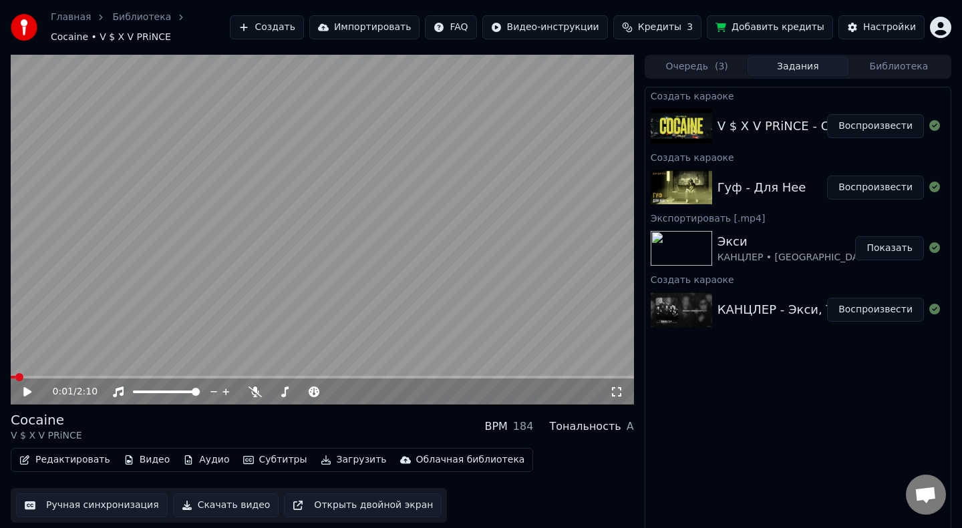
click at [15, 376] on span at bounding box center [13, 377] width 5 height 3
click at [24, 388] on icon at bounding box center [27, 391] width 8 height 9
click at [21, 377] on span at bounding box center [33, 377] width 44 height 3
click at [21, 375] on video at bounding box center [322, 230] width 623 height 351
click at [20, 376] on span at bounding box center [15, 377] width 9 height 3
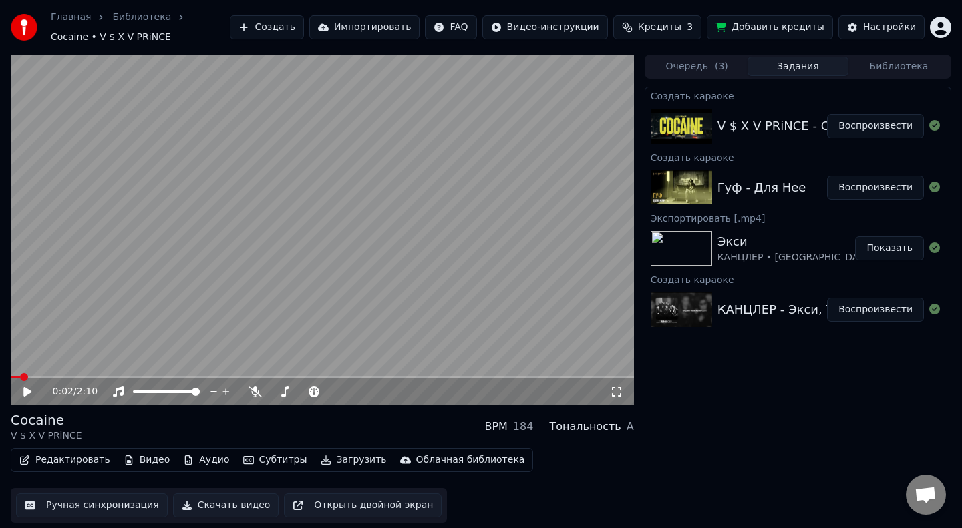
click at [25, 395] on icon at bounding box center [27, 391] width 8 height 9
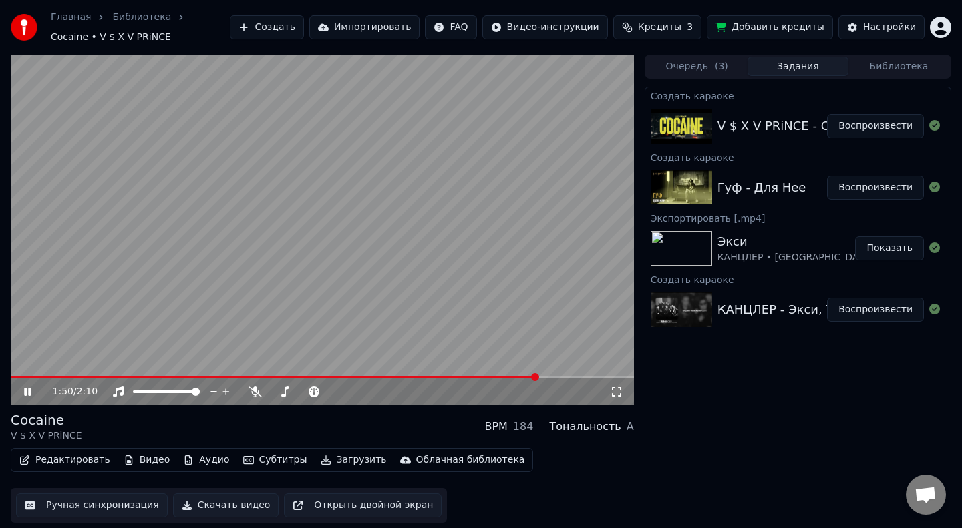
click at [26, 387] on icon at bounding box center [36, 392] width 31 height 11
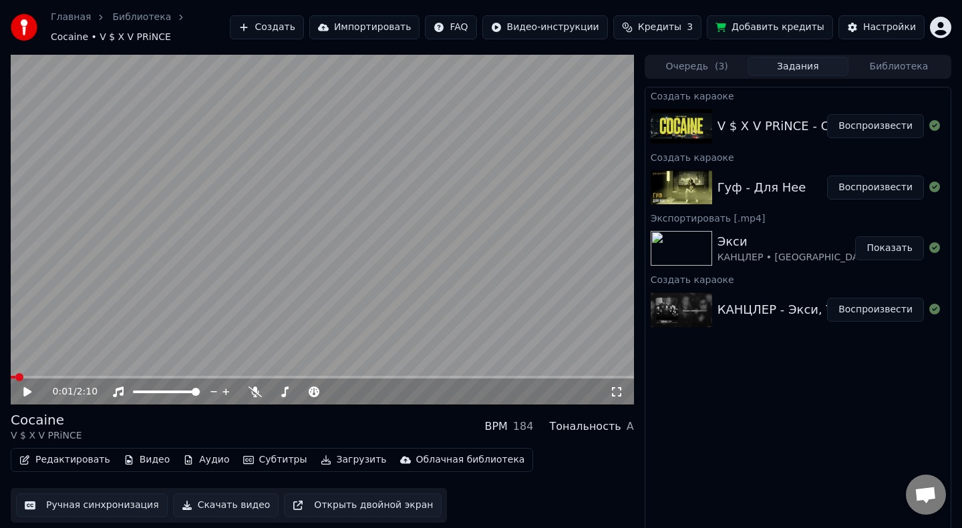
click at [15, 377] on span at bounding box center [13, 377] width 5 height 3
click at [27, 388] on icon at bounding box center [36, 392] width 31 height 11
click at [16, 376] on span at bounding box center [182, 377] width 342 height 3
click at [15, 377] on span at bounding box center [13, 377] width 5 height 3
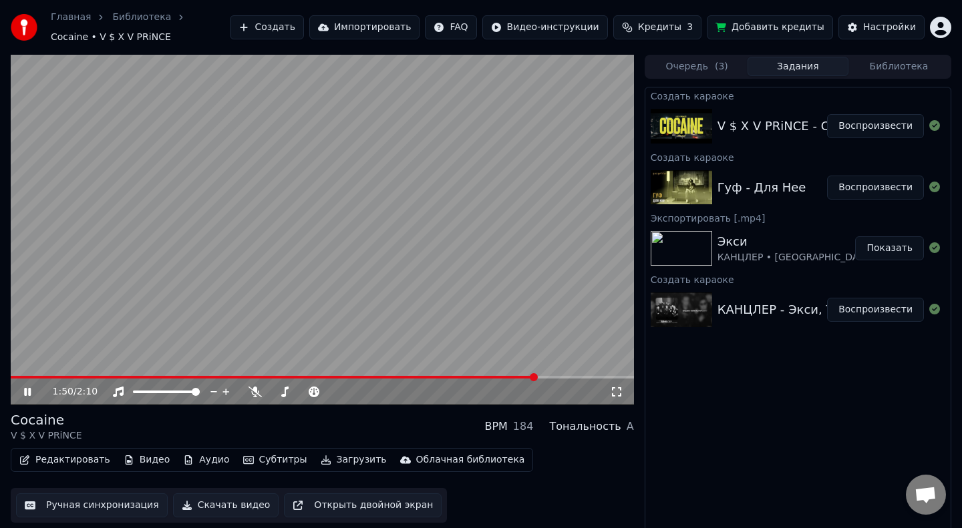
click at [16, 375] on video at bounding box center [322, 230] width 623 height 351
click at [15, 377] on span at bounding box center [274, 377] width 527 height 3
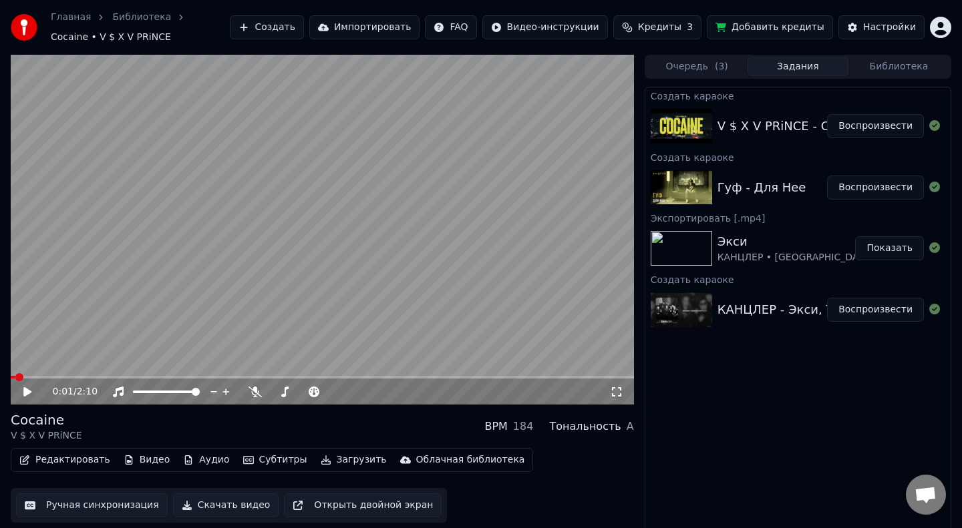
click at [25, 389] on icon at bounding box center [27, 391] width 8 height 9
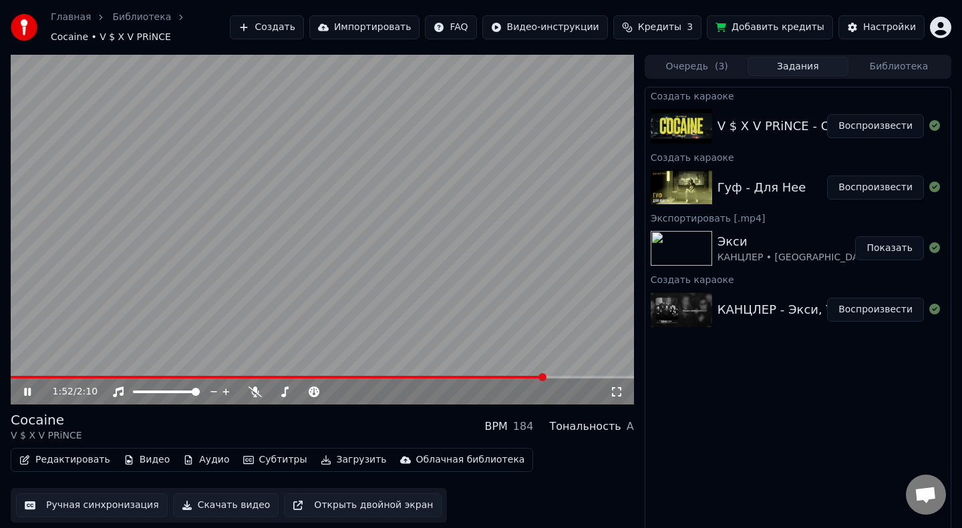
click at [15, 376] on span at bounding box center [278, 377] width 535 height 3
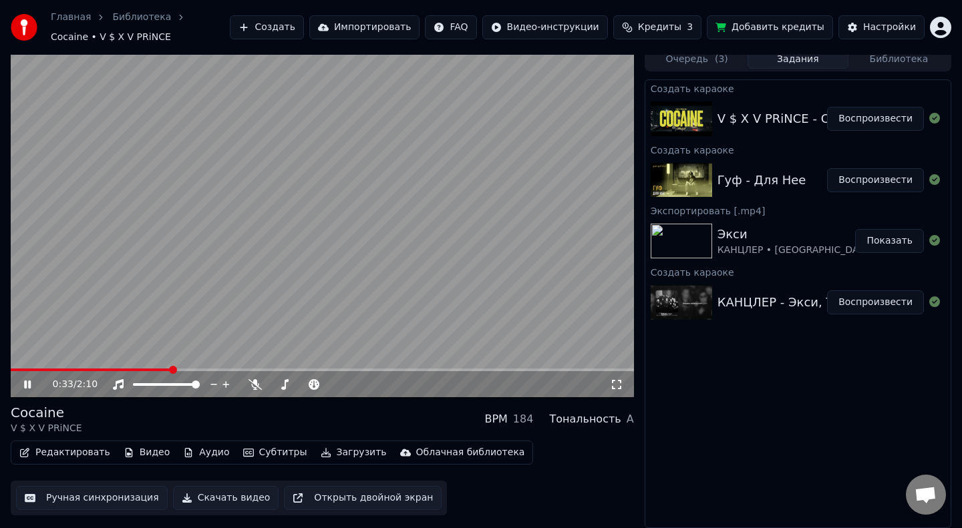
scroll to position [7, 0]
